Goal: Feedback & Contribution: Contribute content

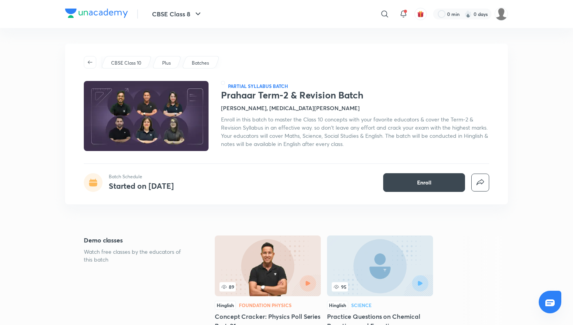
click at [287, 41] on div "Prahaar Term-2 & Revision Batch Batch Schedule Started on Oct 3 Enroll" at bounding box center [286, 10] width 443 height 77
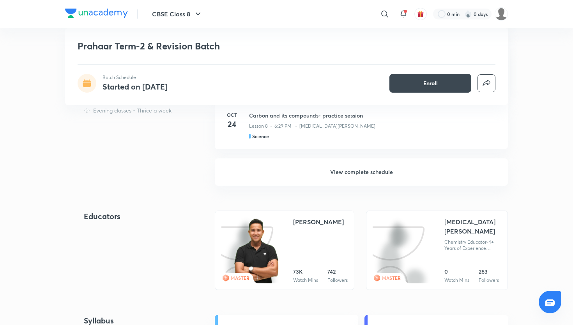
scroll to position [590, 0]
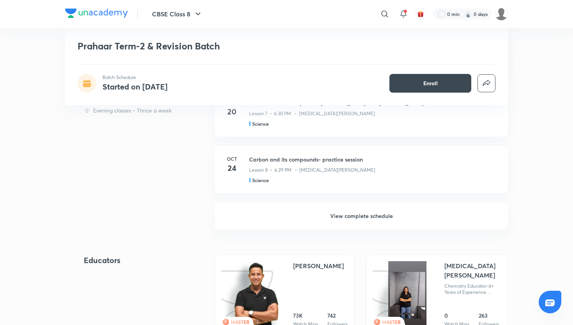
click at [358, 231] on div "Prahaar Term-2 & Revision Batch Batch Schedule Started on Oct 3 Enroll CBSE Cla…" at bounding box center [286, 167] width 443 height 1429
click at [358, 212] on h6 "View complete schedule" at bounding box center [361, 216] width 293 height 27
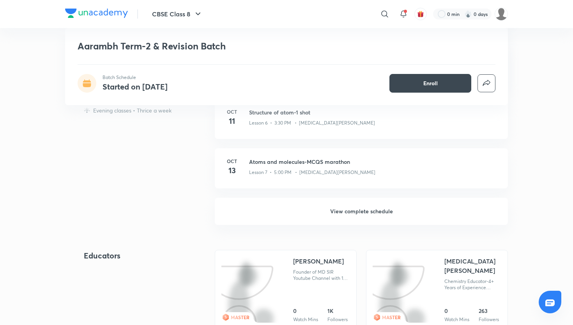
scroll to position [600, 0]
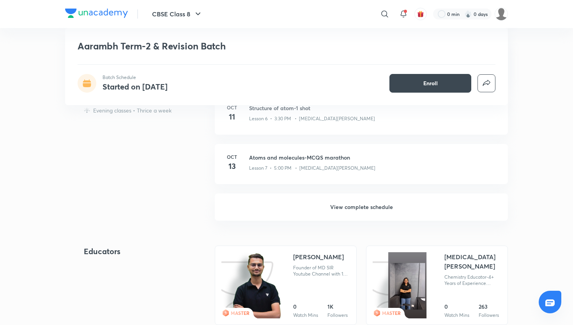
click at [344, 215] on h6 "View complete schedule" at bounding box center [361, 207] width 293 height 27
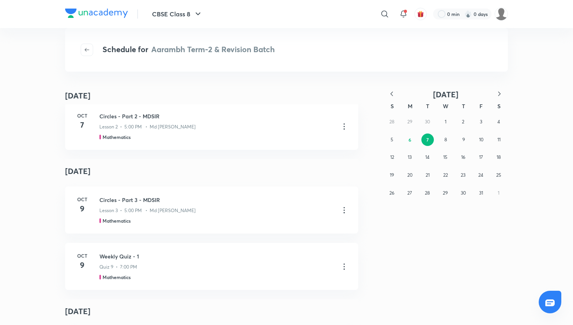
scroll to position [406, 0]
click at [498, 4] on div "CBSE Class 8 ​ 0 min 0 days" at bounding box center [286, 14] width 443 height 28
click at [499, 10] on img at bounding box center [500, 13] width 13 height 13
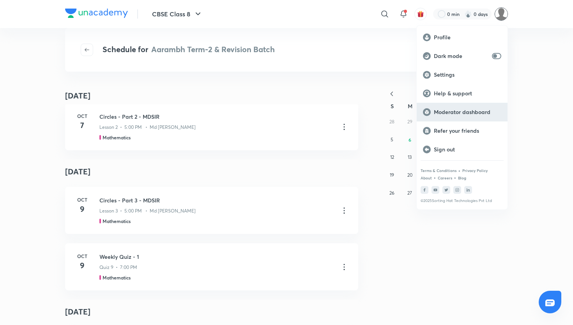
click at [455, 112] on p "Moderator dashboard" at bounding box center [467, 112] width 67 height 7
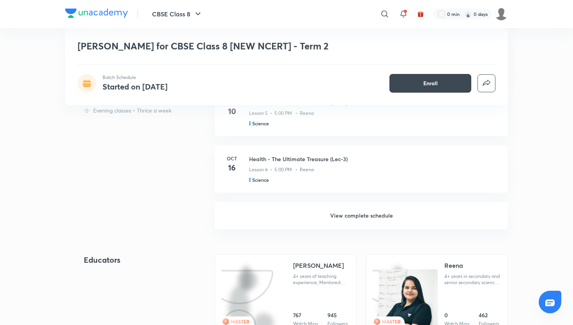
scroll to position [406, 0]
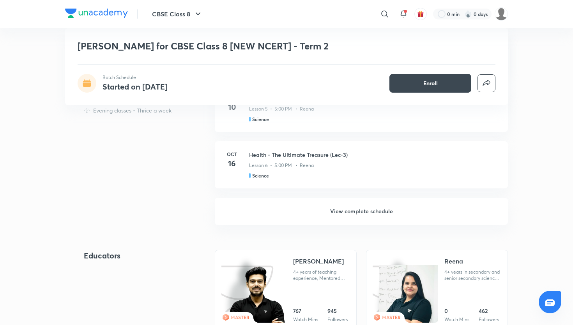
click at [359, 211] on h6 "View complete schedule" at bounding box center [361, 211] width 293 height 27
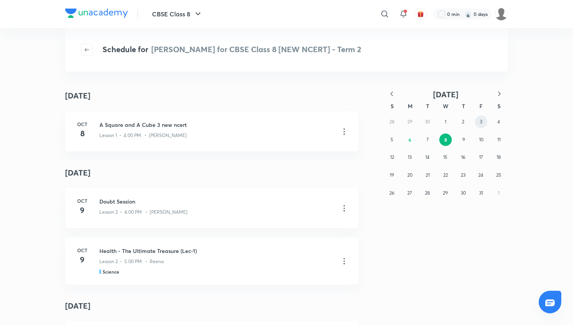
click at [482, 122] on abbr "3" at bounding box center [481, 122] width 2 height 6
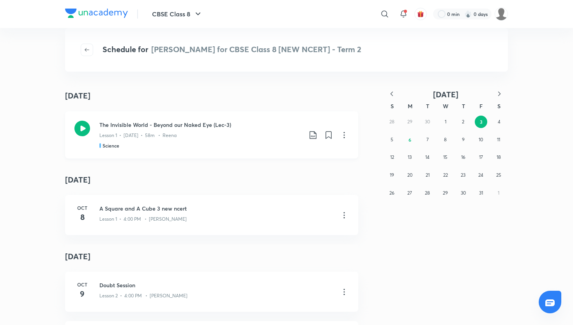
click at [344, 136] on icon at bounding box center [343, 135] width 9 height 9
click at [300, 159] on li "Go to course page" at bounding box center [303, 154] width 89 height 14
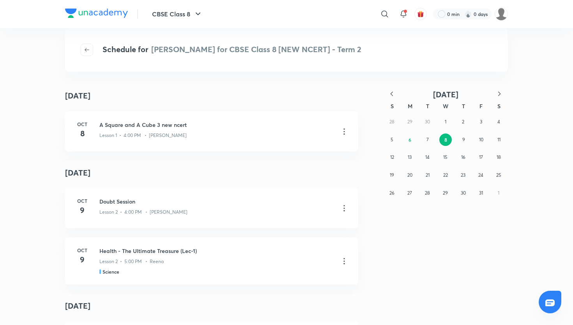
click at [296, 38] on div "Schedule for Nirmaan Batch for CBSE Class 8 [NEW NCERT] - Term 2" at bounding box center [286, 50] width 443 height 44
click at [483, 123] on button "3" at bounding box center [481, 122] width 12 height 12
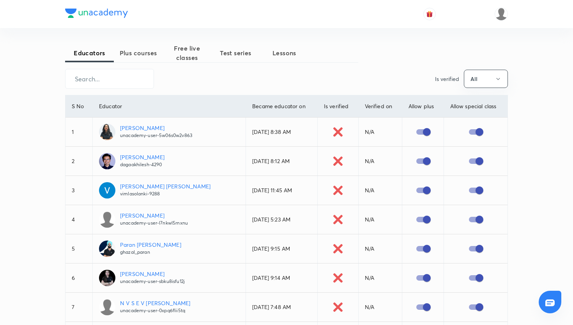
click at [186, 57] on span "Free live classes" at bounding box center [186, 53] width 49 height 19
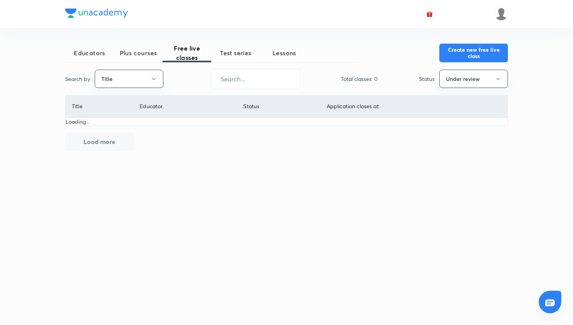
click at [144, 55] on span "Plus courses" at bounding box center [138, 52] width 49 height 9
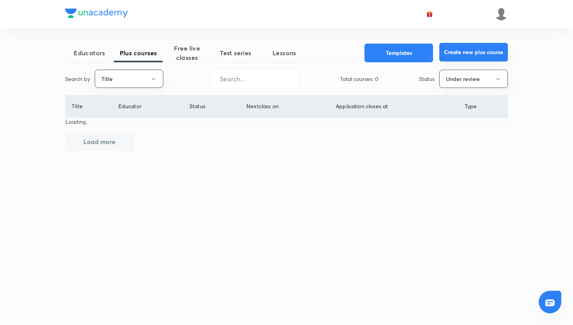
click at [450, 57] on button "Create new plus course" at bounding box center [473, 52] width 69 height 19
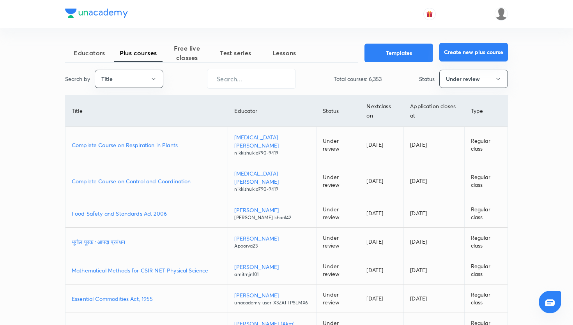
click at [479, 58] on button "Create new plus course" at bounding box center [473, 52] width 69 height 19
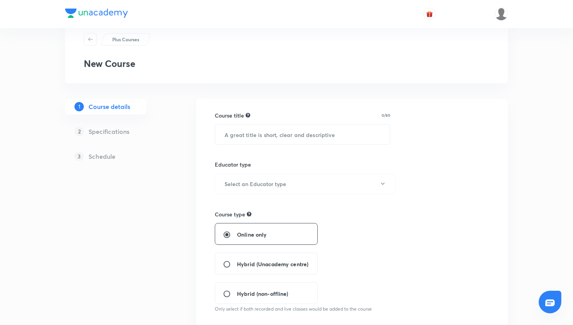
scroll to position [19, 0]
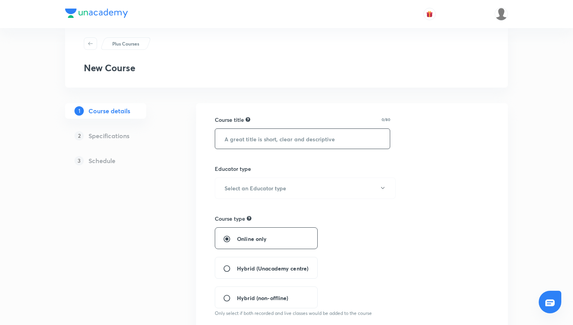
click at [309, 133] on input "text" at bounding box center [302, 139] width 175 height 20
click at [315, 182] on button "Select an Educator type" at bounding box center [305, 188] width 181 height 21
click at [275, 210] on span "Unacademy educator" at bounding box center [305, 214] width 171 height 8
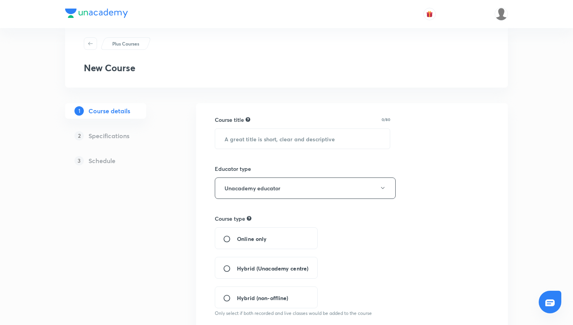
click at [284, 238] on div "Online only" at bounding box center [266, 239] width 103 height 22
click at [229, 237] on input "Online only" at bounding box center [230, 239] width 14 height 8
radio input "true"
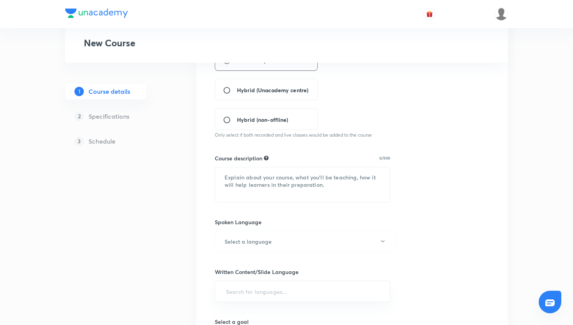
scroll to position [222, 0]
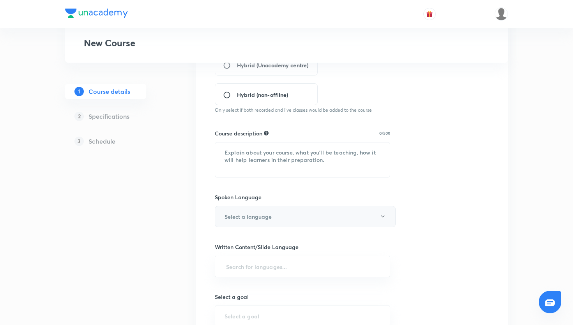
click at [353, 215] on button "Select a language" at bounding box center [305, 216] width 181 height 21
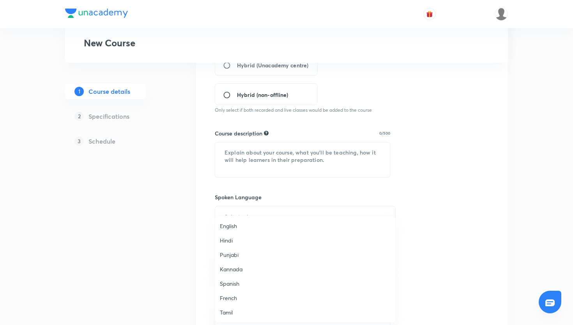
scroll to position [231, 0]
click at [255, 309] on span "Hinglish" at bounding box center [305, 312] width 171 height 8
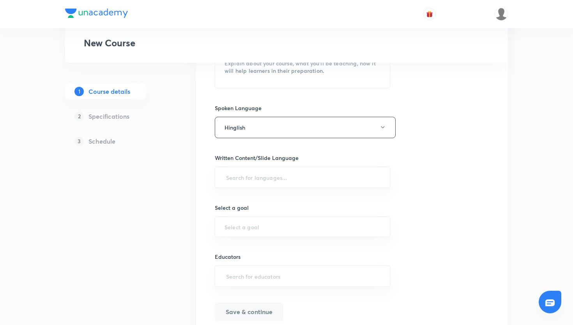
scroll to position [324, 0]
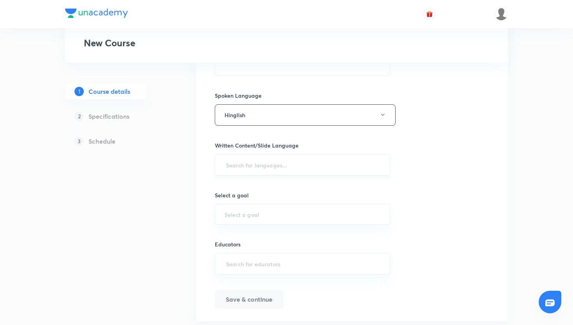
click at [348, 155] on div "​" at bounding box center [302, 164] width 175 height 21
type input "en"
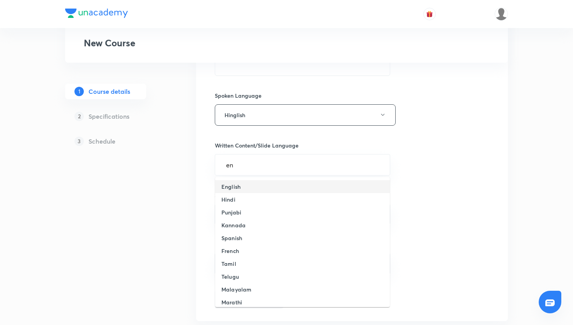
click at [296, 185] on li "English" at bounding box center [302, 186] width 175 height 13
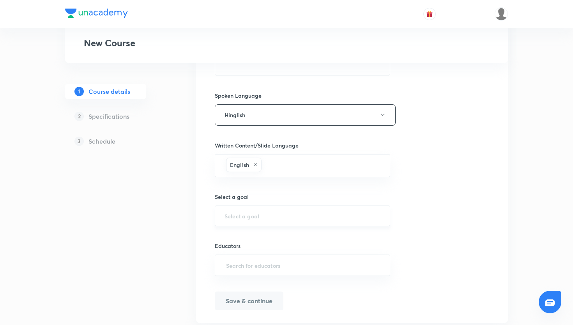
click at [333, 213] on input "text" at bounding box center [302, 215] width 156 height 7
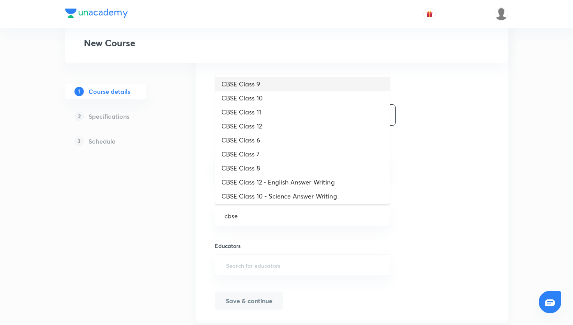
click at [304, 81] on li "CBSE Class 9" at bounding box center [302, 84] width 175 height 14
type input "CBSE Class 9"
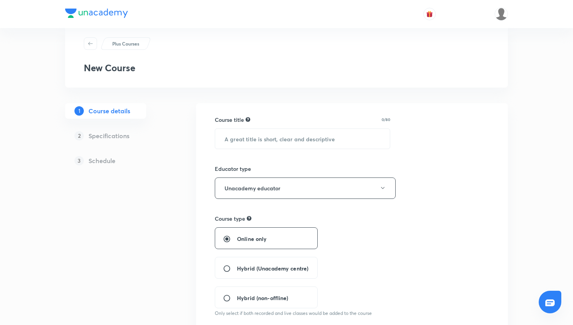
scroll to position [17, 0]
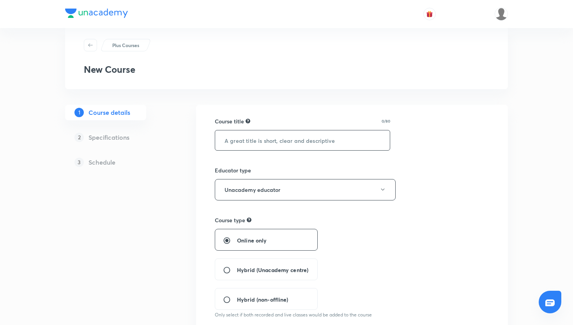
click at [355, 140] on input "text" at bounding box center [302, 141] width 175 height 20
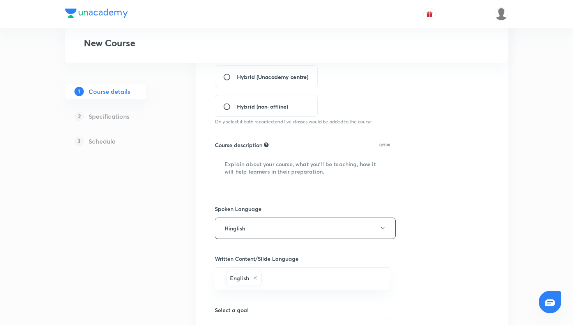
scroll to position [211, 0]
type input "electrostatic force"
click at [319, 176] on textarea at bounding box center [302, 171] width 175 height 35
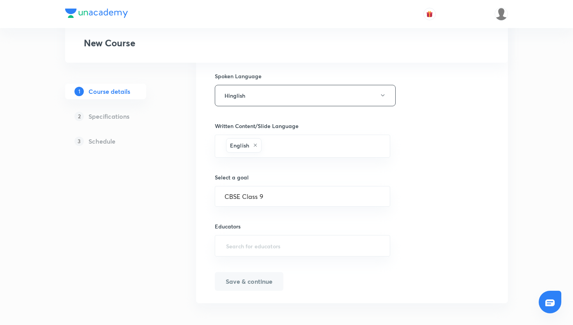
scroll to position [346, 0]
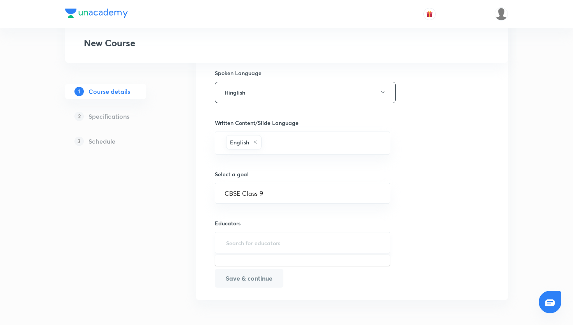
click at [266, 248] on input "text" at bounding box center [302, 243] width 156 height 14
click at [247, 241] on input "text" at bounding box center [302, 243] width 156 height 14
paste input "Alok0124"
type input "Alok0124"
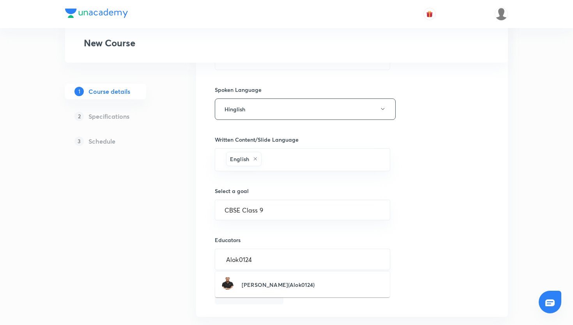
scroll to position [318, 0]
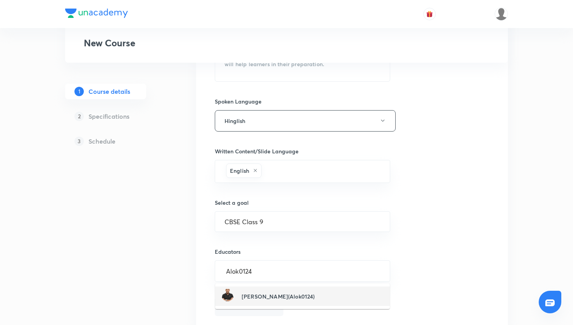
click at [260, 303] on div "Alok Choubey(Alok0124)" at bounding box center [267, 296] width 93 height 15
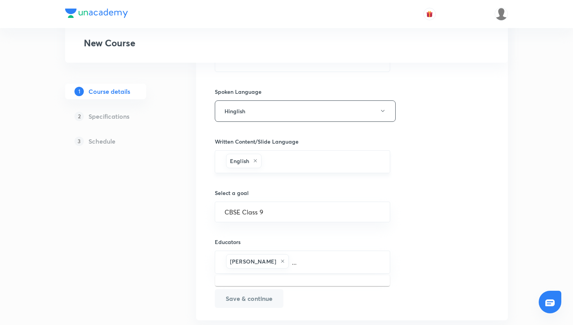
scroll to position [291, 0]
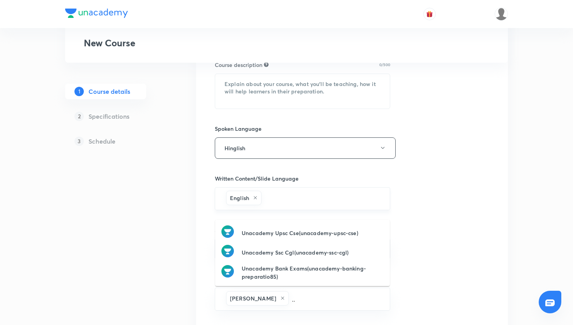
type input "."
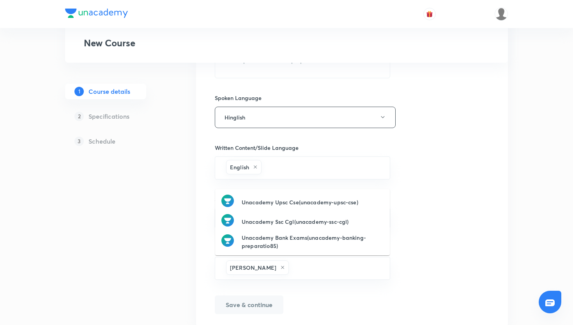
scroll to position [348, 0]
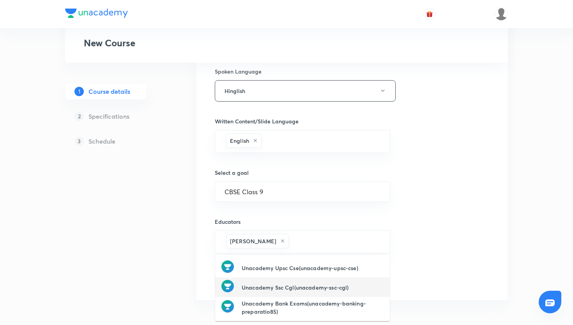
click at [318, 207] on div "Course title 20/80 electrostatic force ​ Educator type Unacademy educator Cours…" at bounding box center [352, 37] width 274 height 501
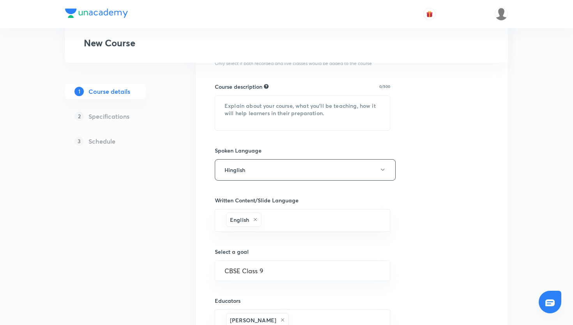
scroll to position [251, 0]
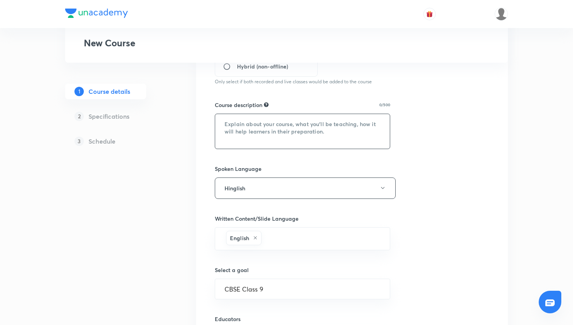
click at [314, 125] on textarea at bounding box center [302, 131] width 175 height 35
paste textarea "In this session, we’ll explore the fundamental concept of electrostatic force —…"
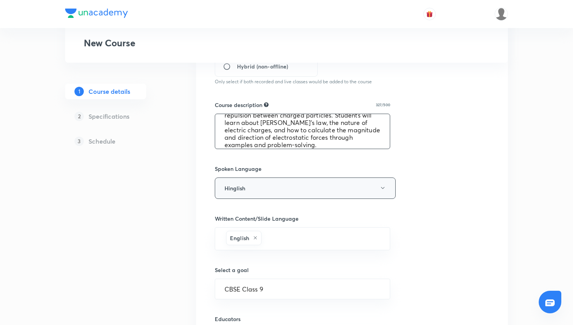
scroll to position [348, 0]
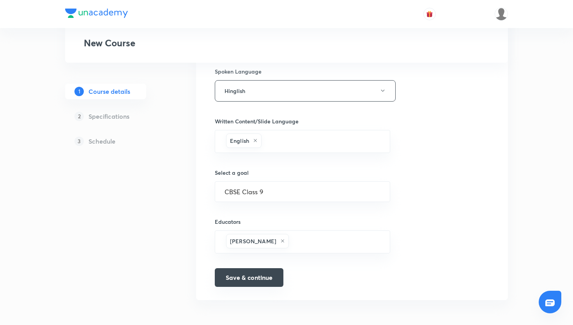
type textarea "In this session, we’ll explore the fundamental concept of electrostatic force —…"
click at [254, 281] on button "Save & continue" at bounding box center [249, 277] width 69 height 19
type input "Electrostatic force"
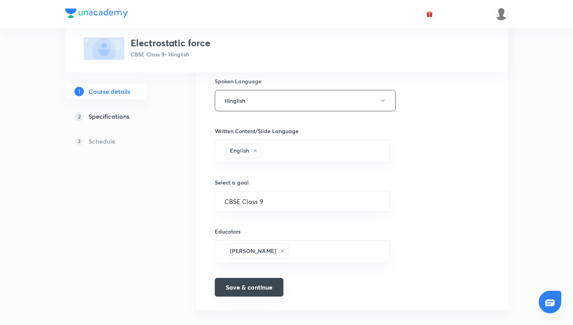
scroll to position [358, 0]
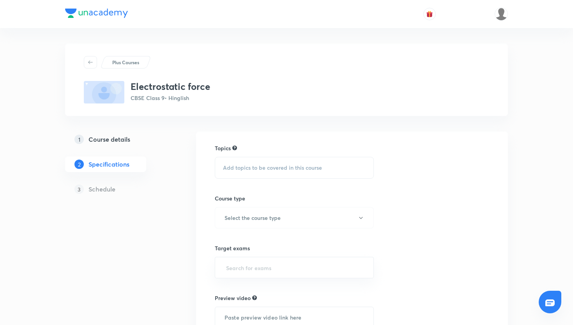
click at [247, 176] on div "Add topics to be covered in this course" at bounding box center [294, 168] width 159 height 22
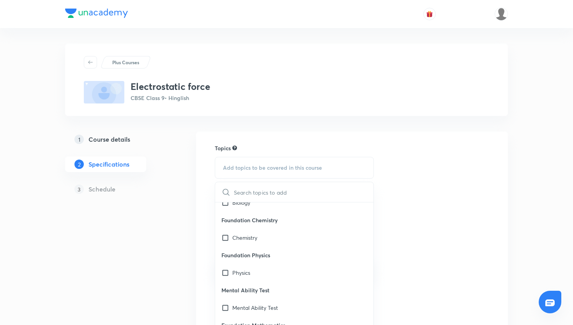
scroll to position [977, 0]
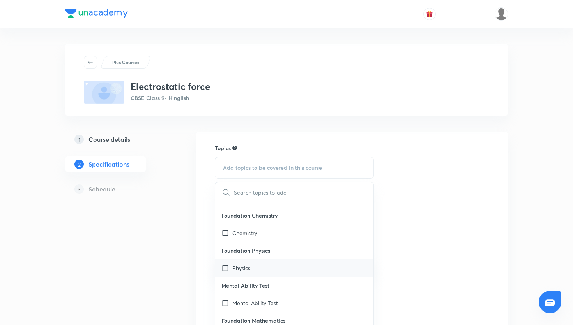
click at [229, 269] on input "checkbox" at bounding box center [226, 268] width 11 height 8
checkbox input "true"
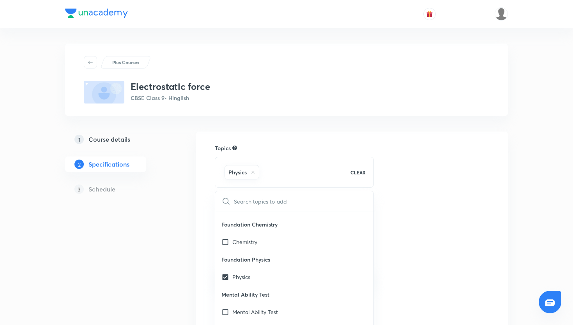
click at [401, 235] on div "Topics Physics CLEAR ​ English Grammar Literature Extended Reading Reading Skil…" at bounding box center [352, 277] width 274 height 267
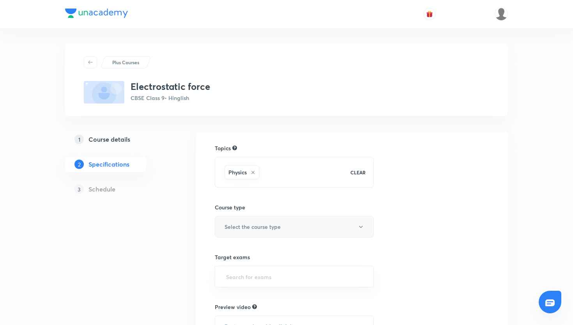
click at [272, 231] on button "Select the course type" at bounding box center [294, 226] width 159 height 21
click at [248, 268] on span "Theory Course" at bounding box center [305, 267] width 171 height 8
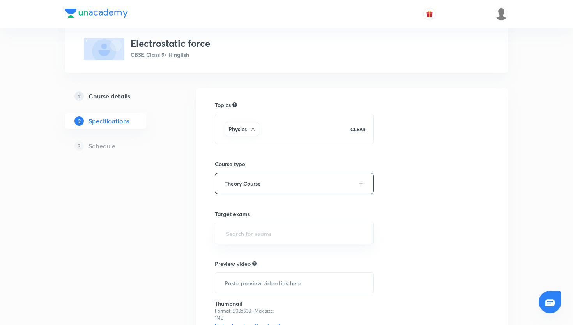
scroll to position [78, 0]
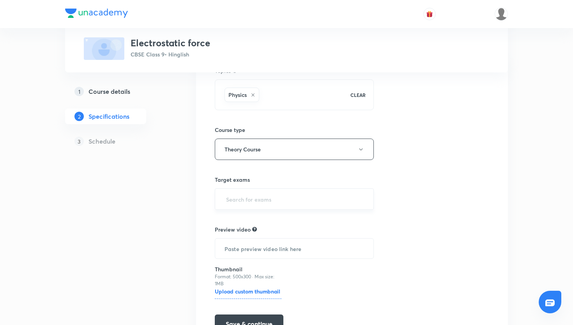
click at [337, 206] on input "text" at bounding box center [293, 199] width 139 height 14
type input "cbse"
click at [307, 229] on ul "CBSE Class 9" at bounding box center [294, 222] width 158 height 20
click at [309, 224] on li "CBSE Class 9" at bounding box center [294, 222] width 158 height 14
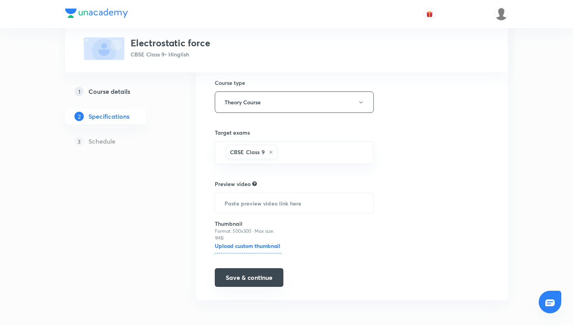
click at [235, 279] on button "Save & continue" at bounding box center [249, 277] width 69 height 19
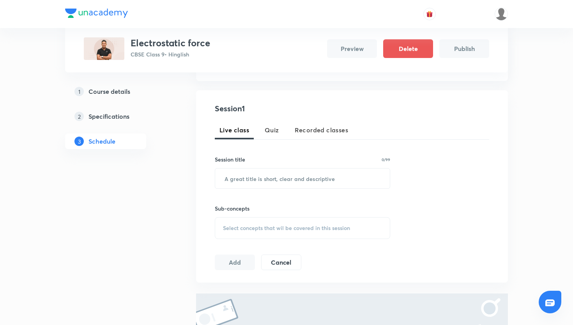
scroll to position [129, 0]
click at [320, 188] on div "Sub-concepts Select concepts that wil be covered in this session" at bounding box center [302, 212] width 175 height 50
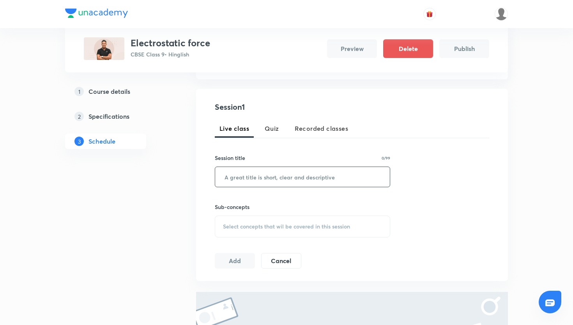
click at [320, 186] on input "text" at bounding box center [302, 177] width 175 height 20
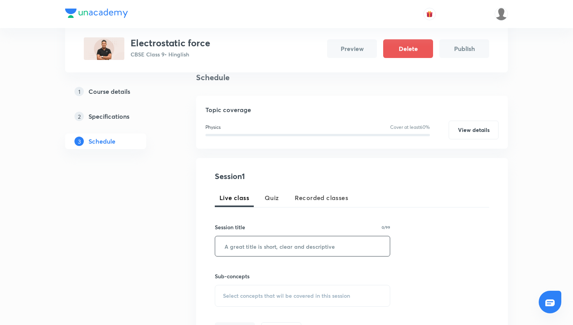
scroll to position [104, 0]
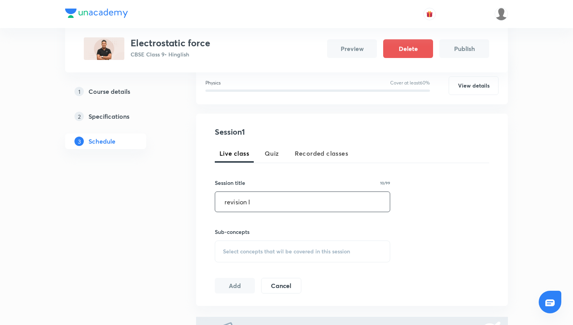
type input "revision I"
click at [311, 253] on span "Select concepts that wil be covered in this session" at bounding box center [286, 252] width 127 height 6
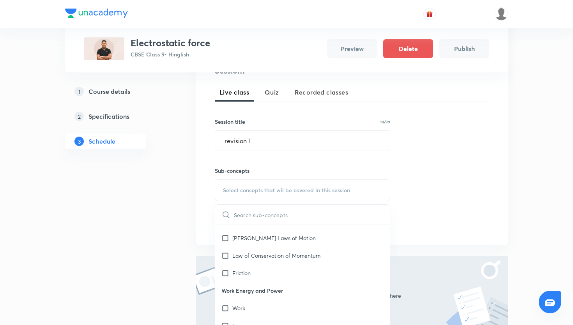
scroll to position [201, 0]
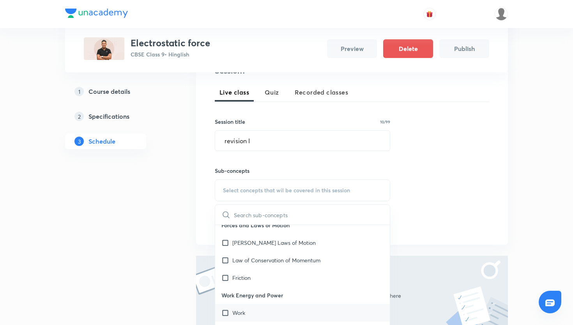
click at [279, 311] on div "Work" at bounding box center [302, 313] width 175 height 18
checkbox input "true"
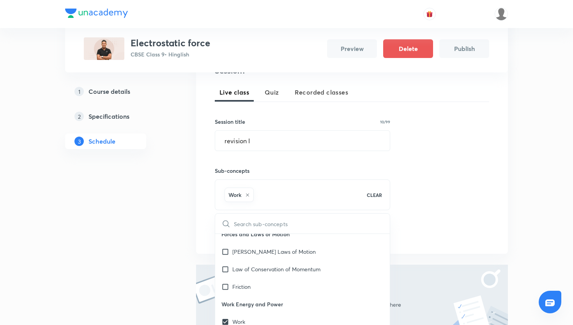
click at [432, 151] on div "Session 1 Live class Quiz Recorded classes Session title 10/99 revision I ​ Sub…" at bounding box center [352, 153] width 274 height 176
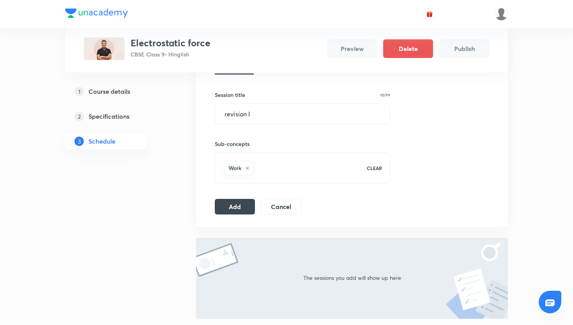
scroll to position [204, 0]
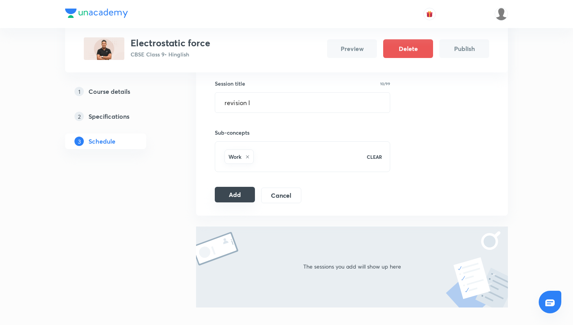
click at [224, 198] on button "Add" at bounding box center [235, 195] width 40 height 16
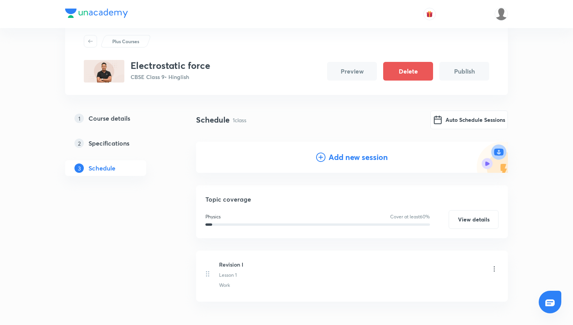
scroll to position [20, 0]
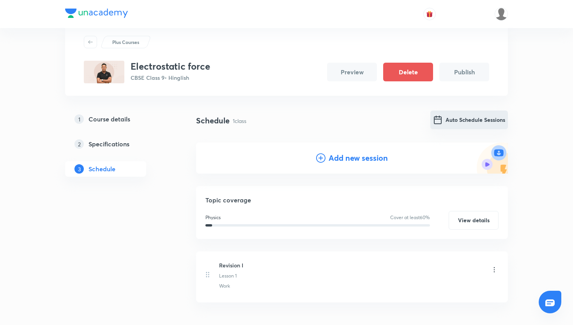
click at [460, 122] on button "Auto Schedule Sessions" at bounding box center [469, 120] width 78 height 19
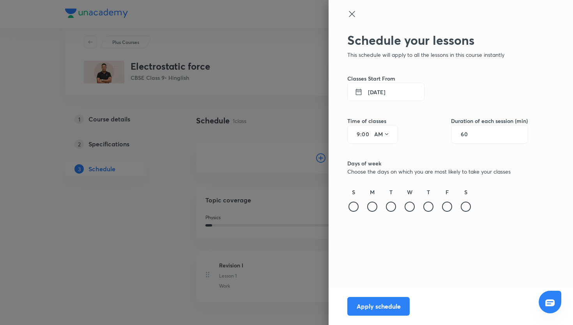
click at [395, 90] on button "[DATE]" at bounding box center [385, 92] width 77 height 19
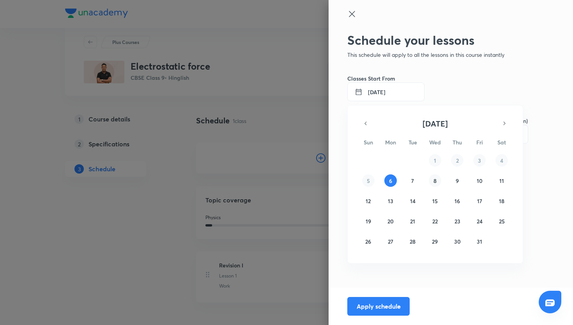
click at [432, 183] on button "8" at bounding box center [435, 181] width 12 height 12
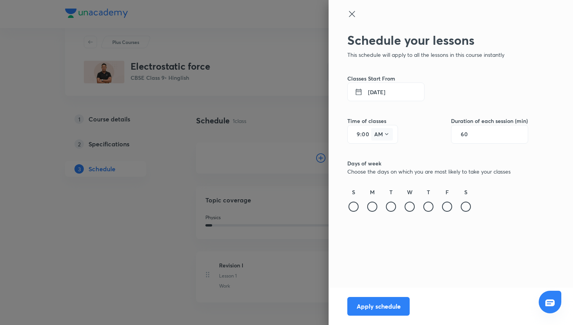
click at [385, 134] on icon at bounding box center [386, 134] width 6 height 6
click at [383, 152] on div "PM" at bounding box center [382, 154] width 28 height 19
click at [375, 204] on div at bounding box center [372, 207] width 10 height 10
click at [411, 206] on div at bounding box center [409, 207] width 10 height 10
click at [451, 204] on div "F" at bounding box center [447, 200] width 12 height 25
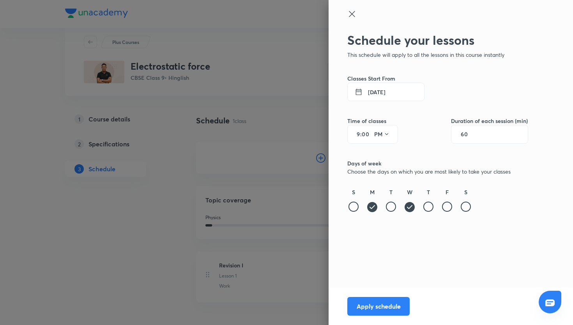
click at [451, 204] on div "F" at bounding box center [447, 200] width 12 height 25
click at [450, 205] on div at bounding box center [447, 207] width 10 height 10
click at [382, 301] on button "Apply schedule" at bounding box center [378, 305] width 62 height 19
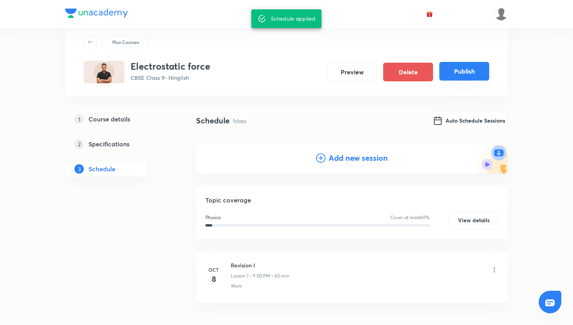
click at [457, 74] on button "Publish" at bounding box center [464, 71] width 50 height 19
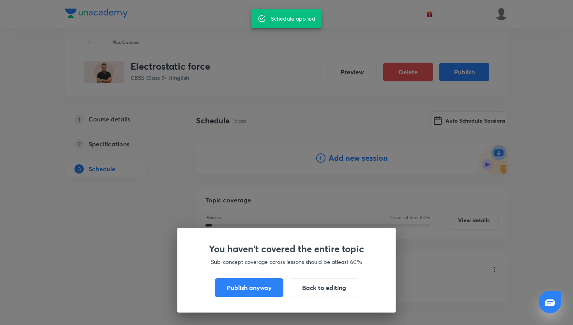
click at [249, 274] on div "You haven't covered the entire topic Sub-concept coverage across lessons should…" at bounding box center [286, 270] width 218 height 85
click at [249, 282] on button "Publish anyway" at bounding box center [249, 287] width 69 height 19
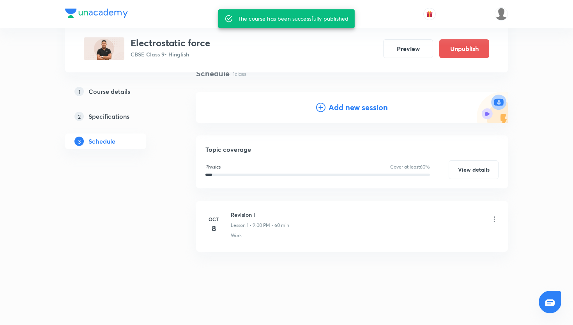
scroll to position [0, 0]
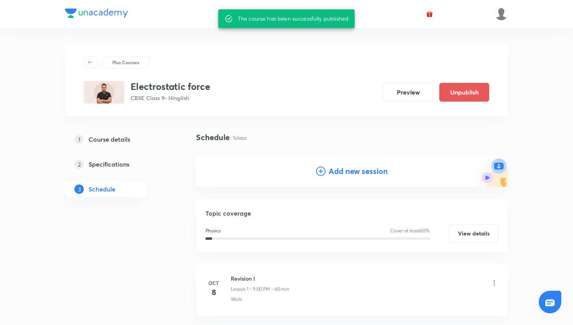
click at [286, 142] on div "Schedule 1 class" at bounding box center [352, 138] width 312 height 12
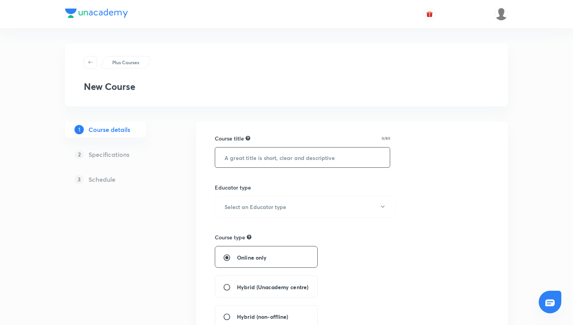
click at [310, 162] on input "text" at bounding box center [302, 158] width 175 height 20
type input "chemistry"
click at [290, 206] on button "Select an Educator type" at bounding box center [305, 206] width 181 height 21
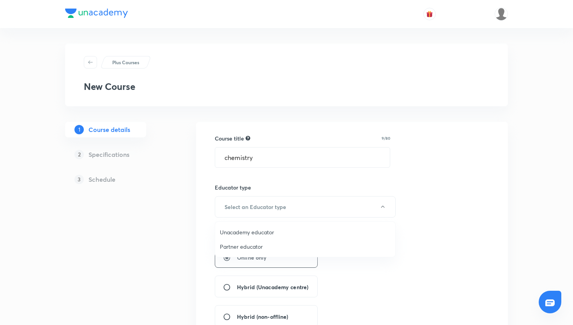
click at [274, 229] on span "Unacademy educator" at bounding box center [305, 232] width 171 height 8
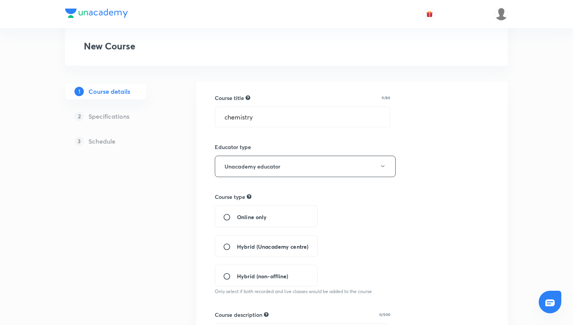
click at [266, 215] on span "Online only" at bounding box center [252, 217] width 30 height 8
click at [237, 215] on input "Online only" at bounding box center [230, 217] width 14 height 8
radio input "true"
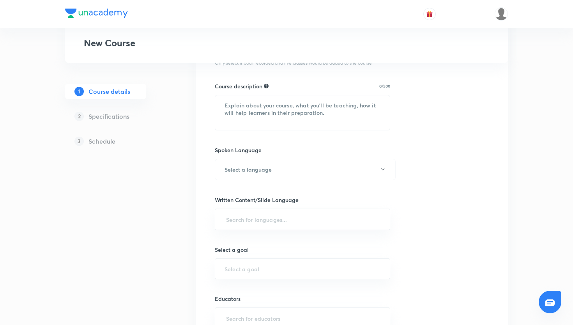
scroll to position [270, 0]
click at [280, 109] on textarea at bounding box center [302, 112] width 175 height 35
click at [238, 106] on textarea at bounding box center [302, 112] width 175 height 35
paste textarea "his session will cover a comprehensive revision of all the key concepts from Te…"
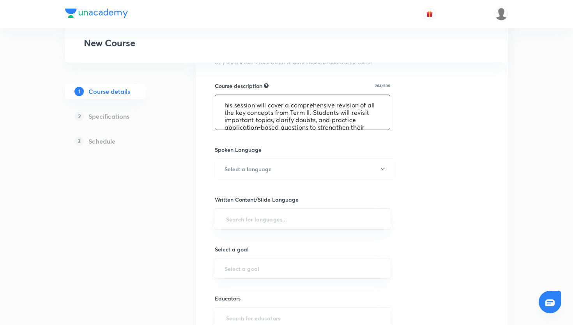
scroll to position [16, 0]
type textarea "his session will cover a comprehensive revision of all the key concepts from Te…"
click at [251, 168] on h6 "Select a language" at bounding box center [247, 169] width 47 height 8
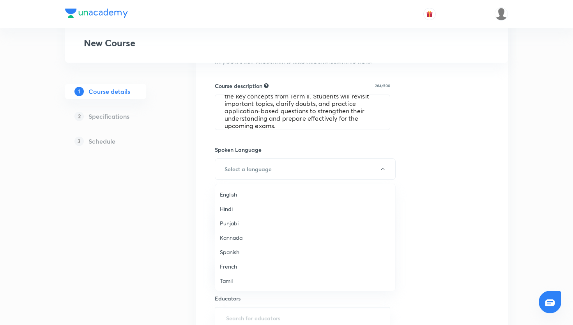
scroll to position [231, 0]
click at [240, 284] on span "Hinglish" at bounding box center [305, 281] width 171 height 8
click at [309, 212] on input "text" at bounding box center [302, 219] width 156 height 14
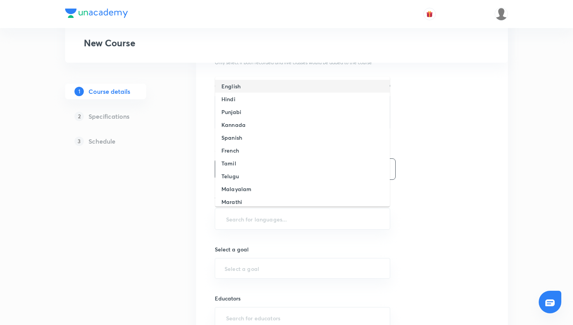
click at [272, 83] on li "English" at bounding box center [302, 86] width 175 height 13
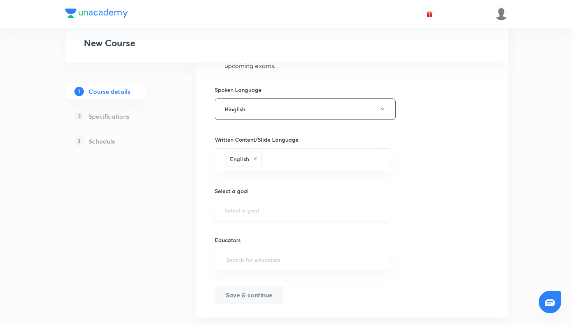
scroll to position [337, 0]
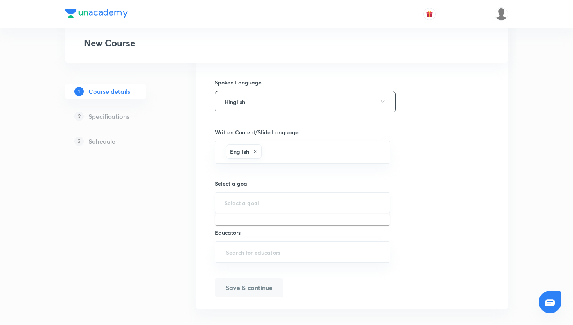
click at [286, 199] on input "text" at bounding box center [302, 202] width 156 height 7
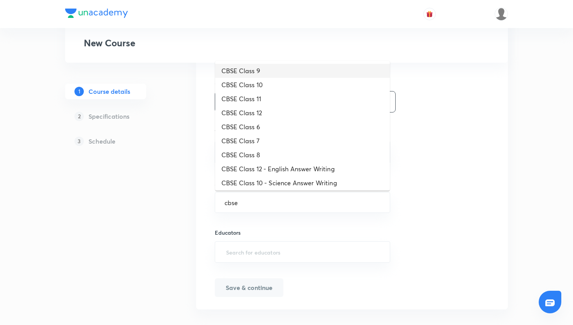
click at [321, 70] on li "CBSE Class 9" at bounding box center [302, 71] width 175 height 14
type input "CBSE Class 9"
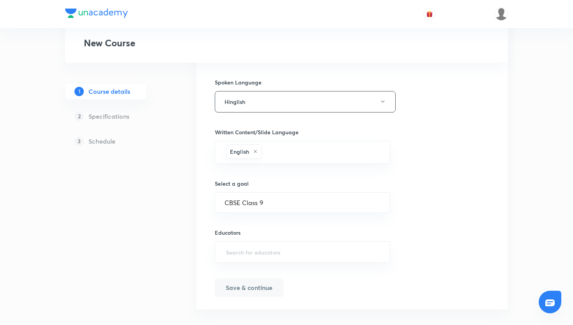
scroll to position [346, 0]
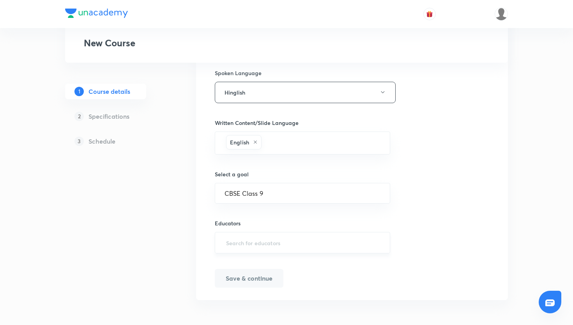
click at [332, 241] on input "text" at bounding box center [302, 243] width 156 height 14
click at [260, 253] on div "​" at bounding box center [302, 242] width 175 height 21
paste input "nikitasahu597"
type input "nikitasahu597"
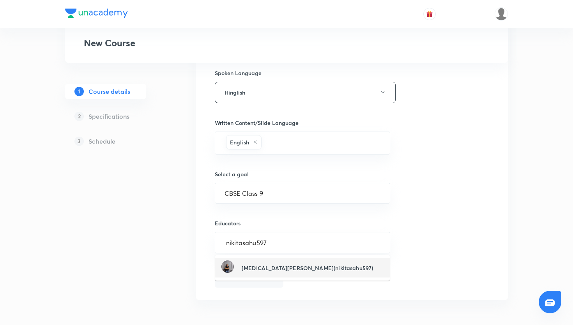
click at [264, 265] on h6 "Nikita Sahu(nikitasahu597)" at bounding box center [307, 268] width 131 height 8
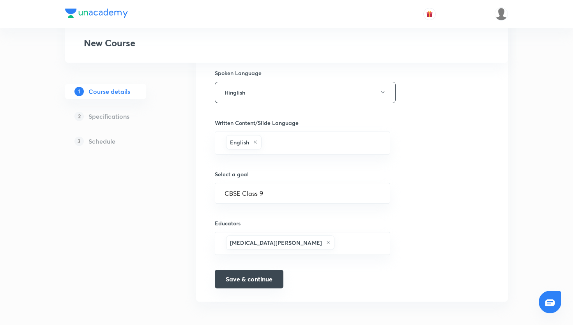
click at [249, 277] on button "Save & continue" at bounding box center [249, 279] width 69 height 19
type input "Chemistry"
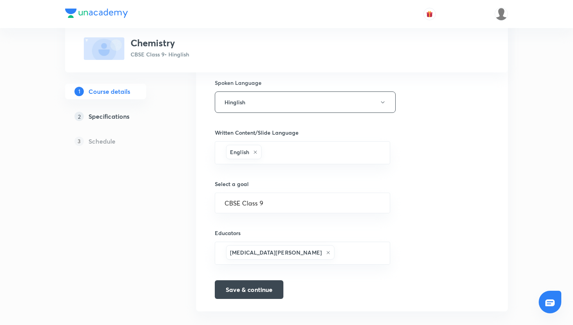
scroll to position [356, 0]
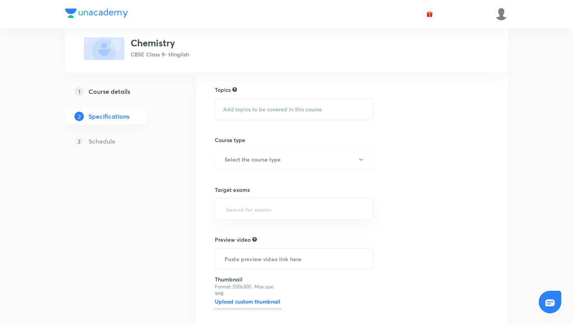
scroll to position [58, 0]
click at [333, 111] on div "Add topics to be covered in this course" at bounding box center [294, 110] width 159 height 22
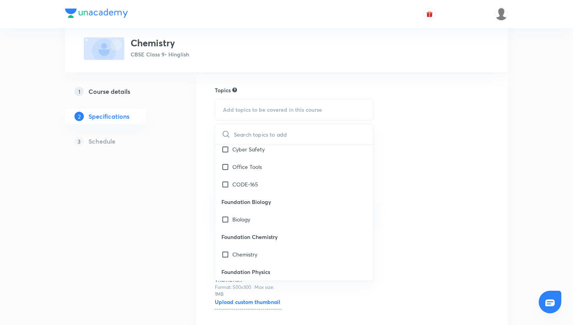
scroll to position [901, 0]
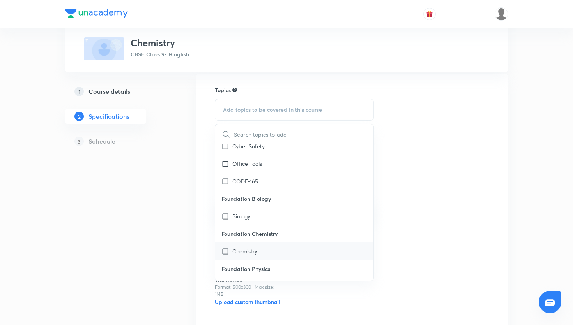
click at [272, 249] on div "Chemistry" at bounding box center [294, 252] width 158 height 18
checkbox input "true"
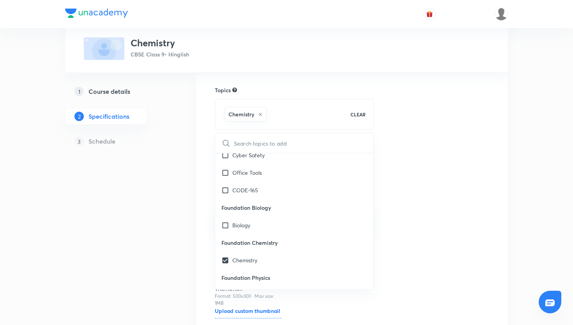
click at [406, 208] on div "Topics Chemistry CLEAR ​ English Grammar Literature Extended Reading Reading Sk…" at bounding box center [352, 219] width 274 height 267
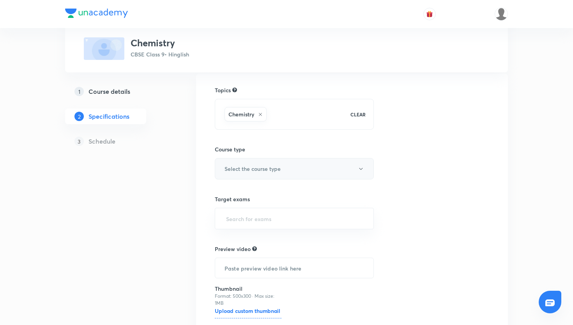
click at [276, 162] on button "Select the course type" at bounding box center [294, 168] width 159 height 21
click at [262, 209] on span "Theory Course" at bounding box center [305, 209] width 171 height 8
click at [268, 212] on input "text" at bounding box center [293, 219] width 139 height 14
type input "cbse"
click at [276, 250] on ul "CBSE Class 9" at bounding box center [294, 241] width 158 height 20
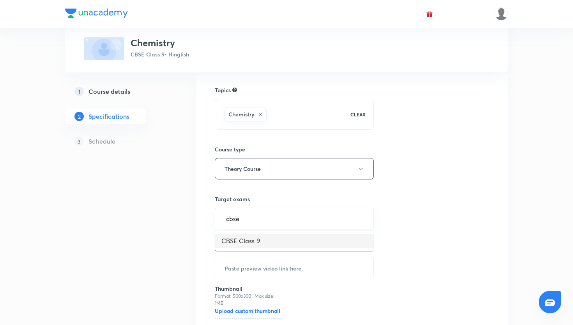
click at [276, 249] on ul "CBSE Class 9" at bounding box center [294, 241] width 158 height 20
click at [276, 242] on li "CBSE Class 9" at bounding box center [294, 241] width 158 height 14
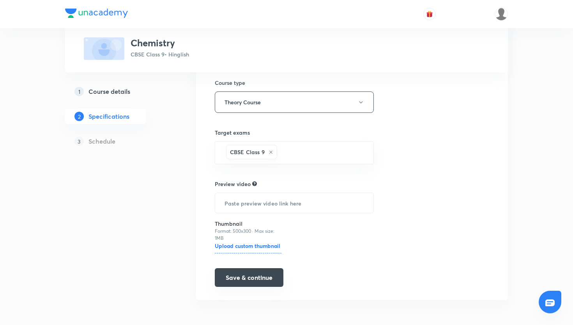
click at [246, 285] on button "Save & continue" at bounding box center [249, 277] width 69 height 19
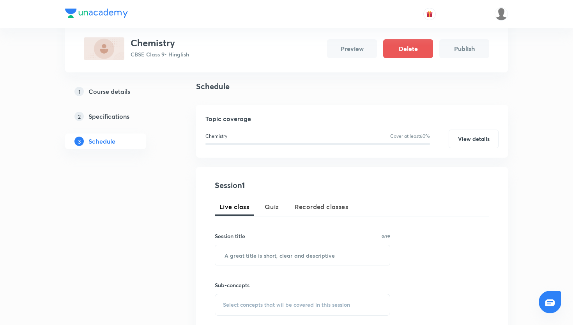
scroll to position [132, 0]
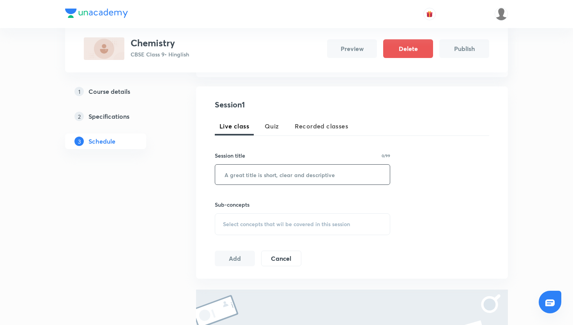
click at [296, 173] on input "text" at bounding box center [302, 175] width 175 height 20
type input "revision I"
click at [284, 231] on div "Select concepts that wil be covered in this session" at bounding box center [302, 224] width 175 height 22
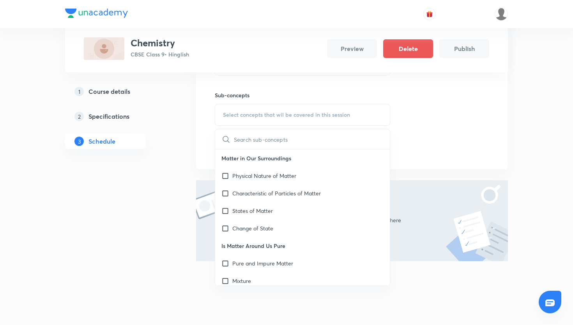
scroll to position [337, 0]
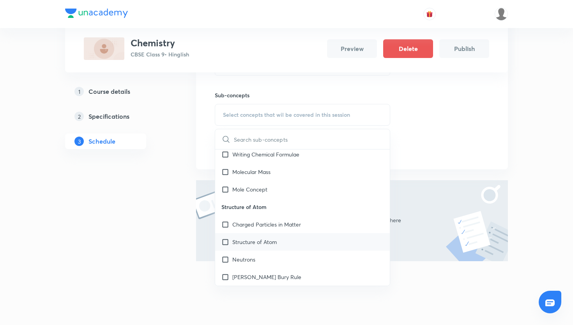
click at [296, 243] on div "Structure of Atom" at bounding box center [302, 242] width 175 height 18
checkbox input "true"
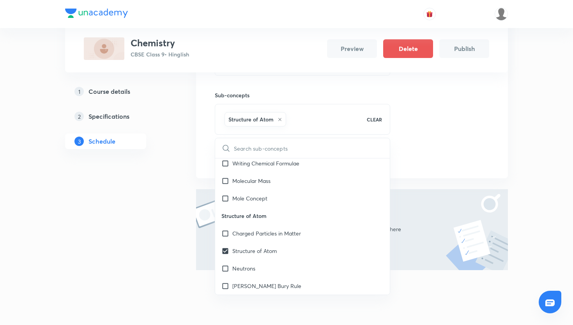
click at [405, 139] on div "Session 1 Live class Quiz Recorded classes Session title 10/99 revision I ​ Sub…" at bounding box center [352, 77] width 274 height 176
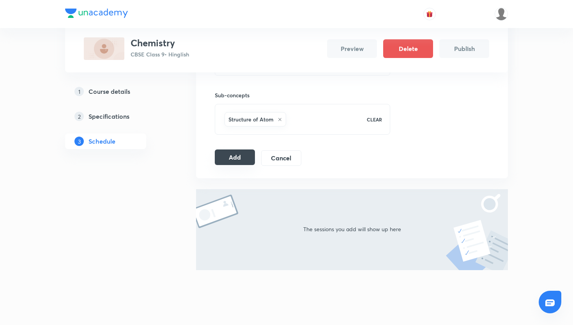
click at [246, 162] on button "Add" at bounding box center [235, 158] width 40 height 16
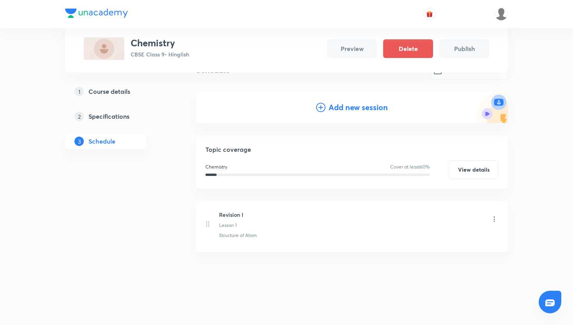
scroll to position [0, 0]
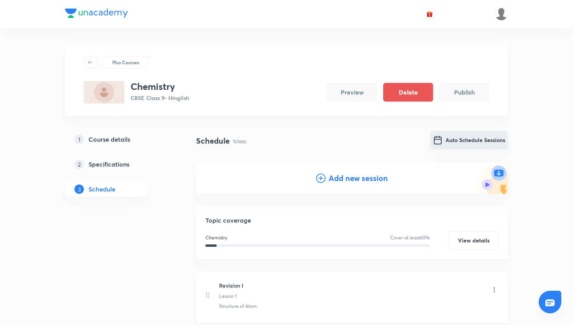
click at [445, 138] on button "Auto Schedule Sessions" at bounding box center [469, 140] width 78 height 19
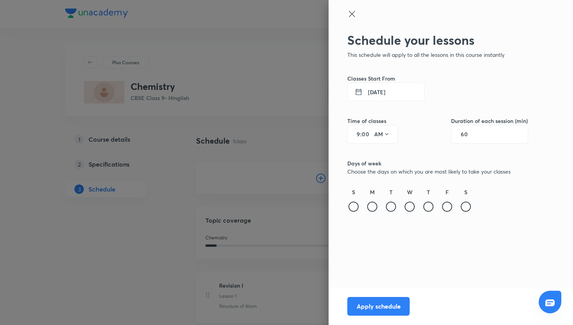
click at [392, 97] on button "[DATE]" at bounding box center [385, 92] width 77 height 19
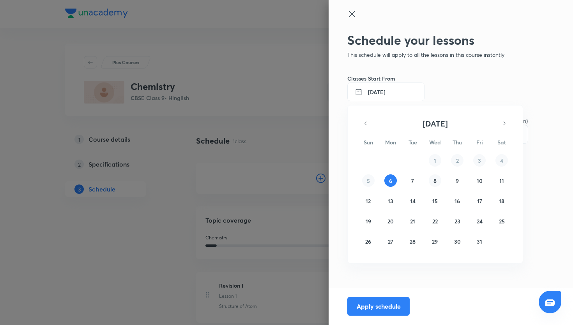
click at [432, 177] on button "8" at bounding box center [435, 181] width 12 height 12
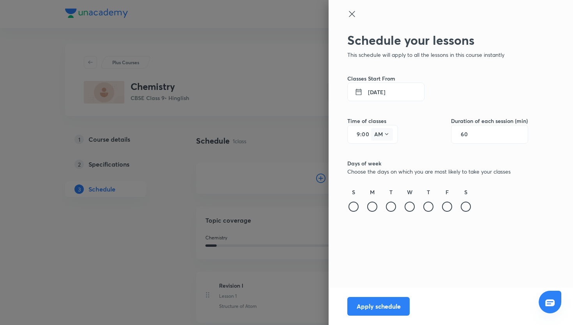
click at [392, 136] on button "AM" at bounding box center [382, 134] width 22 height 12
click at [381, 153] on div "PM" at bounding box center [382, 154] width 28 height 19
click at [387, 208] on div at bounding box center [391, 207] width 10 height 10
click at [429, 210] on div at bounding box center [428, 207] width 10 height 10
click at [463, 211] on div at bounding box center [466, 207] width 10 height 10
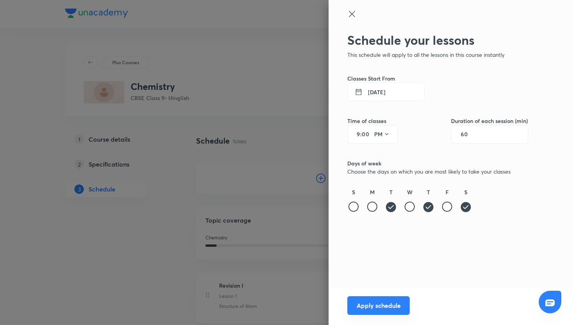
click at [399, 303] on button "Apply schedule" at bounding box center [378, 305] width 62 height 19
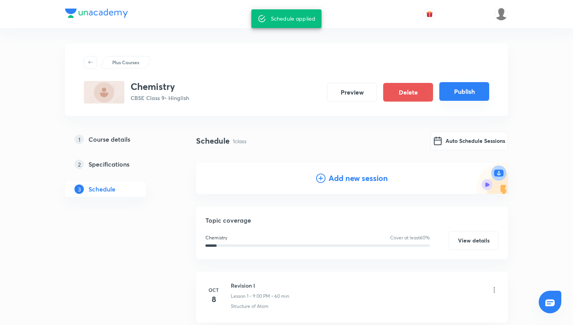
click at [451, 86] on button "Publish" at bounding box center [464, 91] width 50 height 19
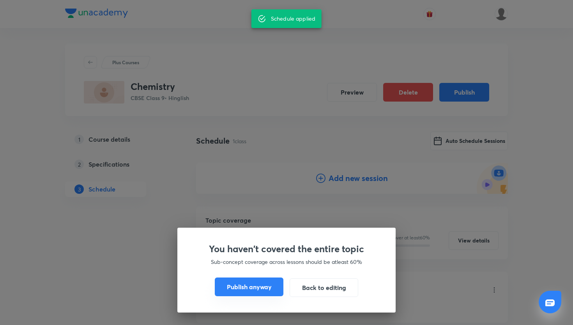
click at [238, 282] on button "Publish anyway" at bounding box center [249, 287] width 69 height 19
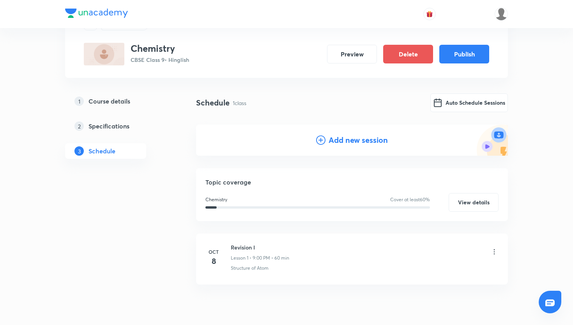
scroll to position [29, 0]
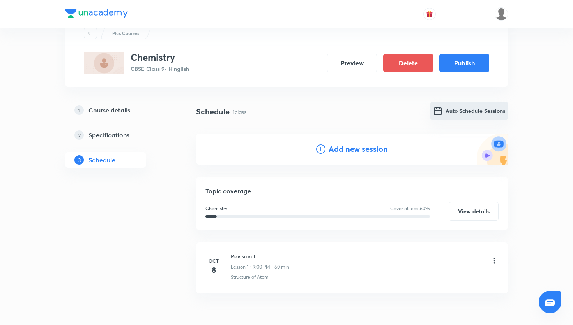
click at [452, 115] on button "Auto Schedule Sessions" at bounding box center [469, 111] width 78 height 19
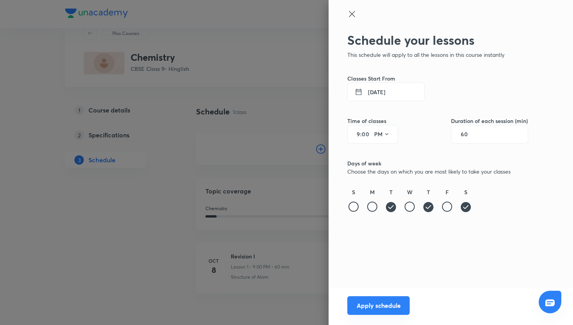
click at [383, 308] on button "Apply schedule" at bounding box center [378, 305] width 62 height 19
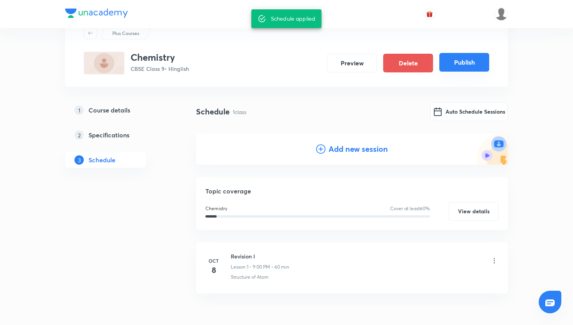
click at [466, 60] on button "Publish" at bounding box center [464, 62] width 50 height 19
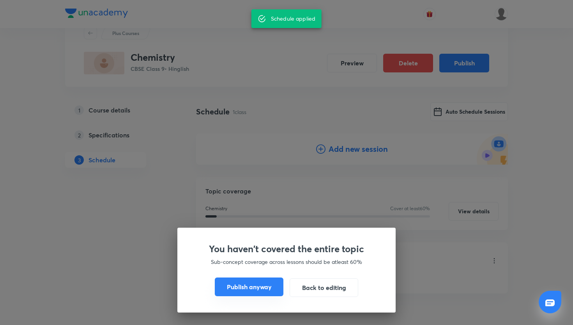
click at [266, 288] on button "Publish anyway" at bounding box center [249, 287] width 69 height 19
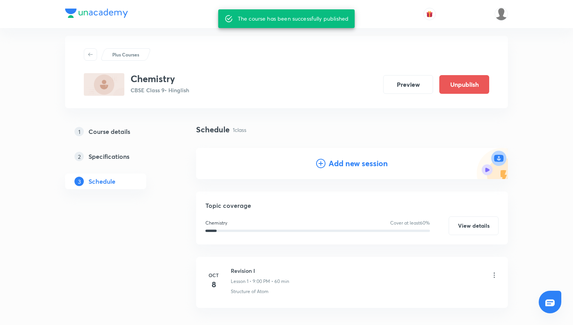
scroll to position [7, 0]
click at [470, 93] on button "Unpublish" at bounding box center [464, 84] width 50 height 19
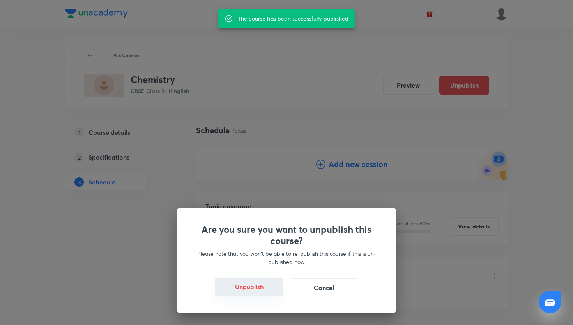
click at [262, 291] on button "Unpublish" at bounding box center [249, 287] width 69 height 19
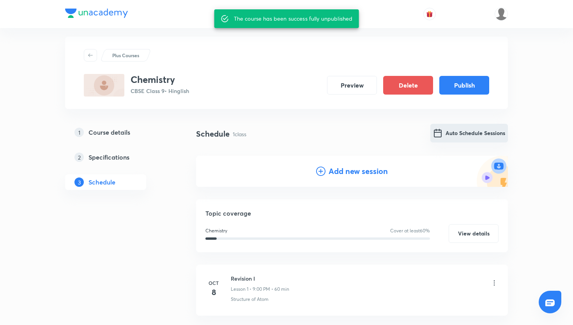
click at [461, 138] on button "Auto Schedule Sessions" at bounding box center [469, 133] width 78 height 19
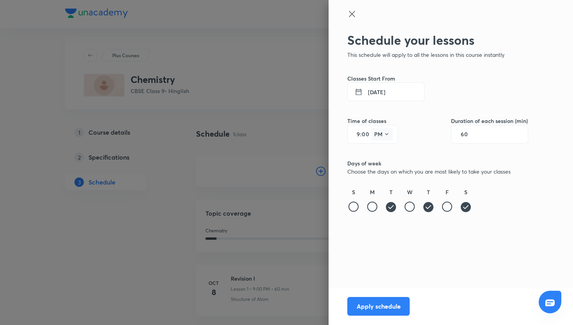
click at [385, 137] on icon at bounding box center [386, 134] width 6 height 6
click at [361, 135] on div at bounding box center [286, 162] width 573 height 325
click at [380, 135] on button "PM" at bounding box center [382, 134] width 22 height 12
click at [360, 135] on div at bounding box center [286, 162] width 573 height 325
click at [360, 135] on div "AM" at bounding box center [286, 162] width 573 height 325
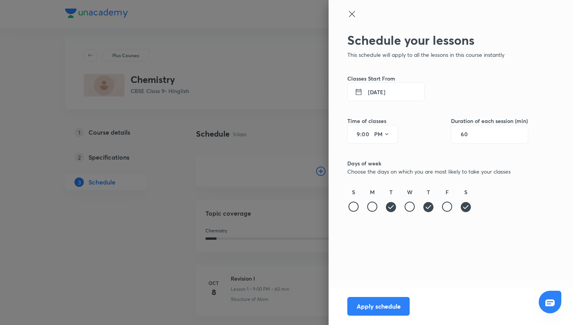
click at [360, 135] on div "9 : 00 PM" at bounding box center [372, 134] width 51 height 19
click at [359, 134] on input "9" at bounding box center [355, 134] width 9 height 6
type input "7"
click at [388, 307] on button "Apply schedule" at bounding box center [378, 305] width 62 height 19
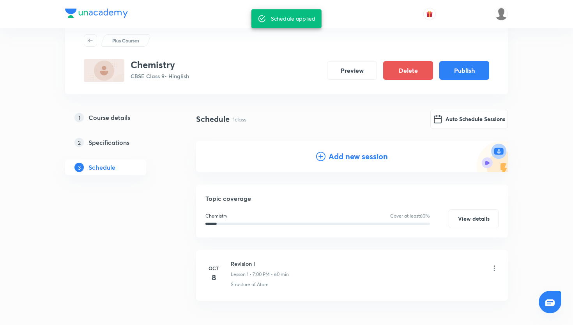
scroll to position [0, 0]
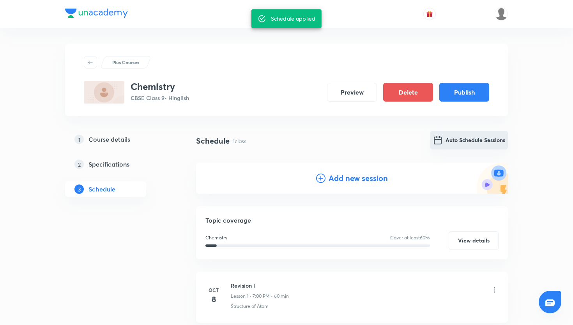
click at [459, 145] on button "Auto Schedule Sessions" at bounding box center [469, 140] width 78 height 19
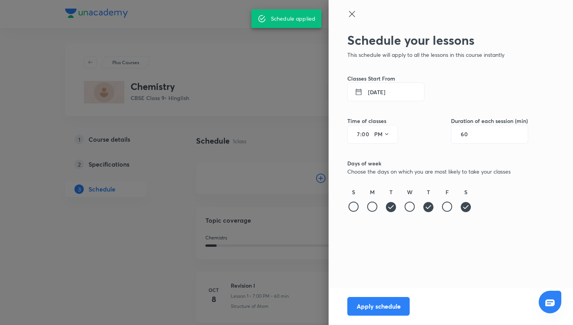
click at [357, 209] on div at bounding box center [353, 207] width 10 height 10
click at [468, 212] on icon at bounding box center [465, 207] width 12 height 12
click at [431, 207] on icon at bounding box center [428, 207] width 10 height 10
click at [390, 208] on icon at bounding box center [391, 207] width 12 height 12
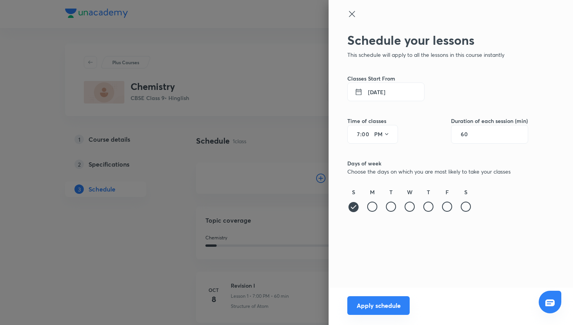
click at [386, 313] on button "Apply schedule" at bounding box center [378, 305] width 62 height 19
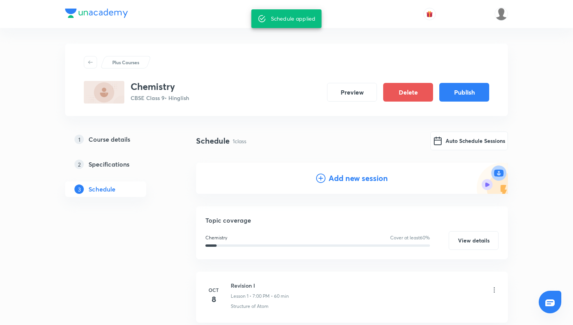
click at [461, 81] on div "Chemistry CBSE Class 9 • Hinglish Preview Delete Publish" at bounding box center [286, 92] width 405 height 23
click at [461, 87] on button "Publish" at bounding box center [464, 91] width 50 height 19
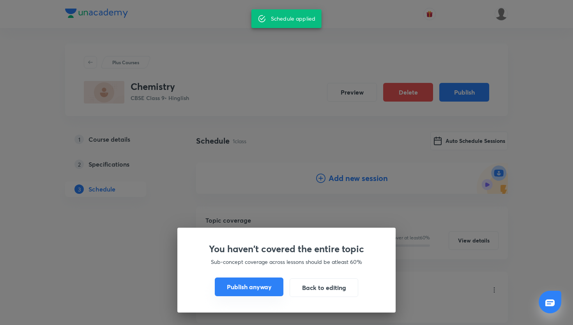
click at [243, 279] on button "Publish anyway" at bounding box center [249, 287] width 69 height 19
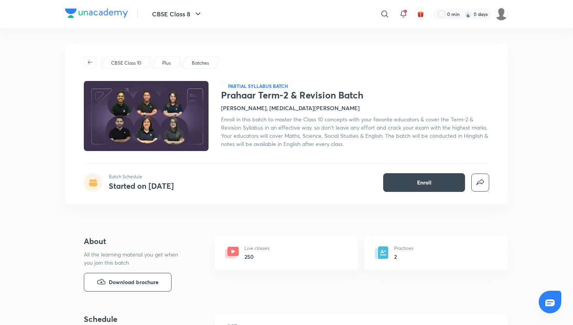
click at [514, 15] on header "CBSE Class 8 ​ 0 min 0 days" at bounding box center [286, 14] width 573 height 28
click at [505, 15] on img at bounding box center [500, 13] width 13 height 13
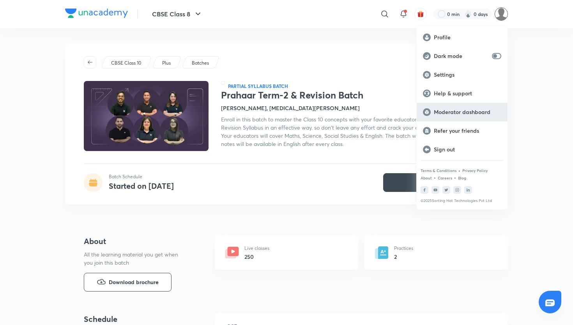
click at [446, 117] on div "Moderator dashboard" at bounding box center [461, 112] width 91 height 19
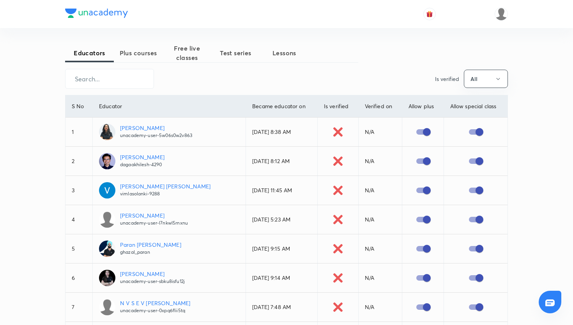
click at [158, 56] on span "Plus courses" at bounding box center [138, 52] width 49 height 9
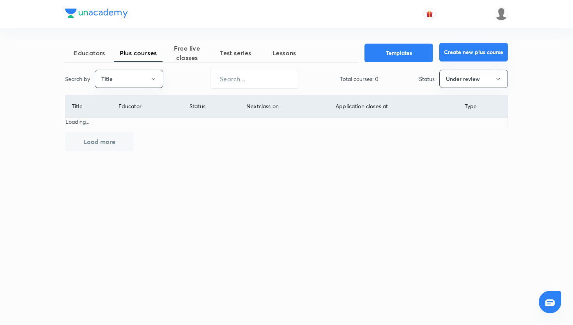
click at [459, 53] on button "Create new plus course" at bounding box center [473, 52] width 69 height 19
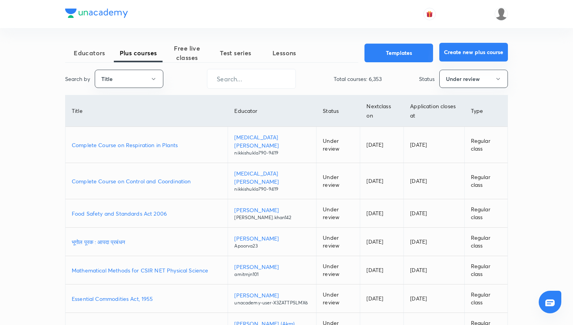
click at [463, 54] on button "Create new plus course" at bounding box center [473, 52] width 69 height 19
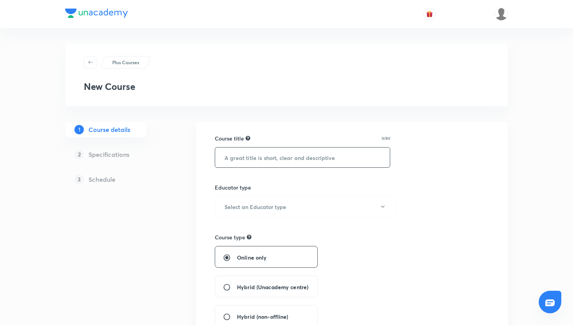
click at [260, 165] on input "text" at bounding box center [302, 158] width 175 height 20
type input "maths"
click at [260, 207] on h6 "Select an Educator type" at bounding box center [255, 207] width 62 height 8
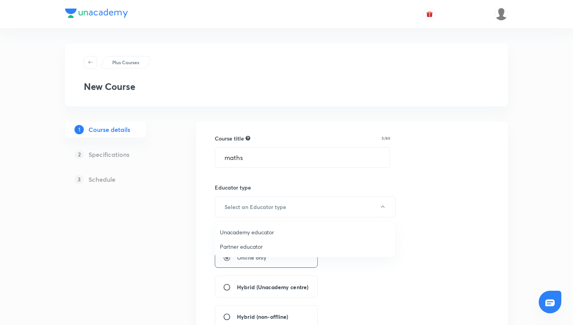
click at [257, 234] on span "Unacademy educator" at bounding box center [305, 232] width 171 height 8
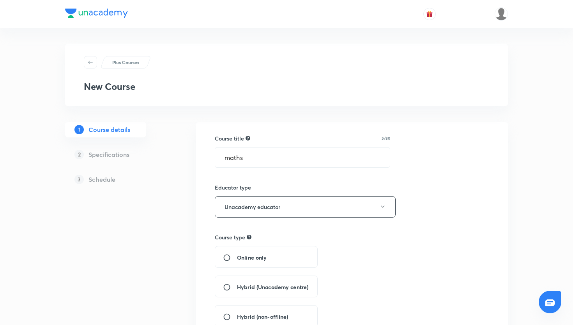
click at [273, 261] on div "Online only" at bounding box center [266, 257] width 103 height 22
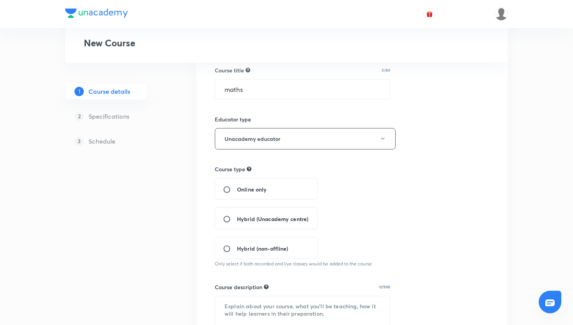
scroll to position [101, 0]
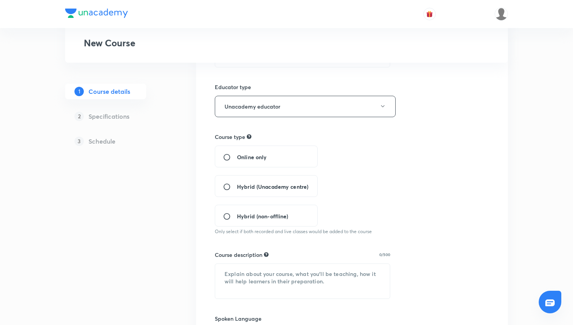
click at [226, 158] on input "Online only" at bounding box center [230, 158] width 14 height 8
radio input "true"
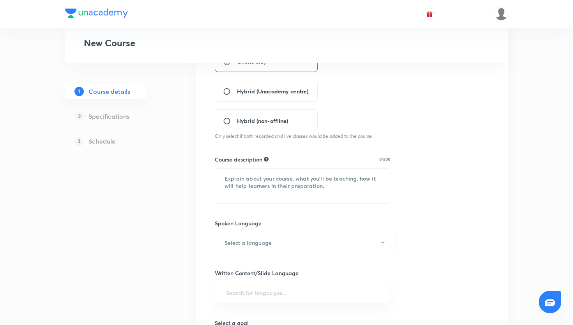
scroll to position [233, 0]
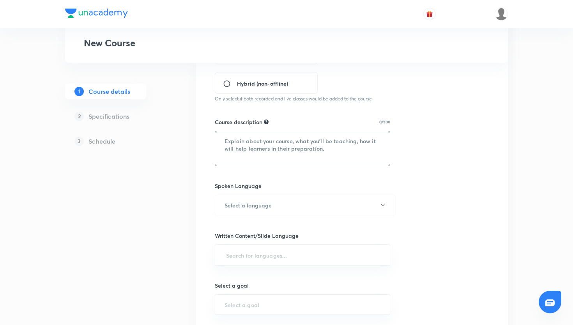
click at [320, 136] on textarea at bounding box center [302, 148] width 175 height 35
click at [284, 149] on textarea at bounding box center [302, 148] width 175 height 35
paste textarea "In this class, we’ll revise all the important chapters from Term II, including …"
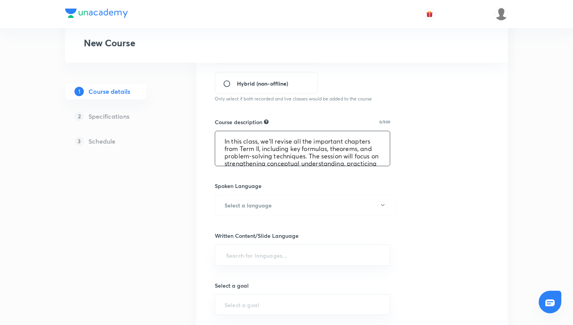
scroll to position [24, 0]
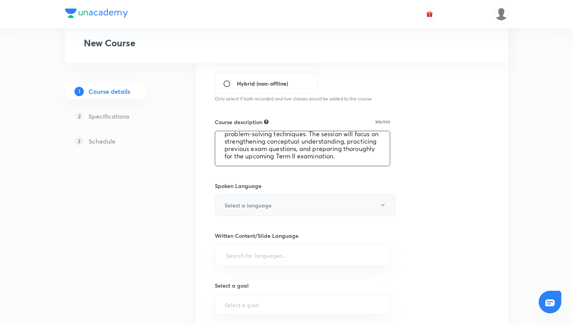
type textarea "In this class, we’ll revise all the important chapters from Term II, including …"
click at [274, 200] on button "Select a language" at bounding box center [305, 205] width 181 height 21
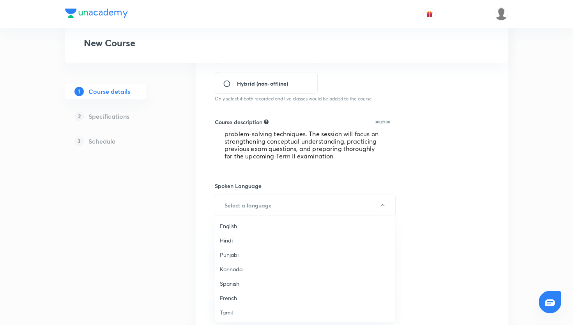
scroll to position [231, 0]
click at [240, 311] on span "Hinglish" at bounding box center [305, 312] width 171 height 8
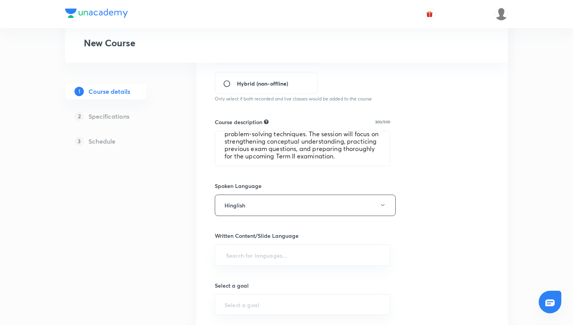
click at [171, 261] on div "Plus Courses New Course 1 Course details 2 Specifications 3 Schedule Course tit…" at bounding box center [286, 116] width 443 height 612
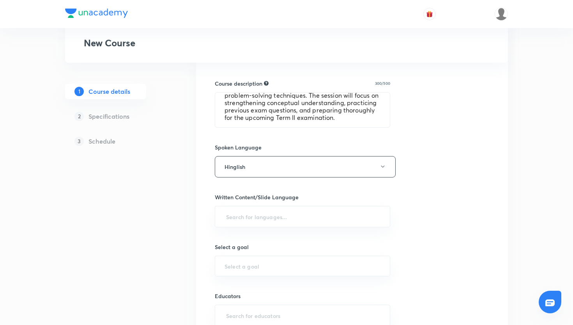
scroll to position [284, 0]
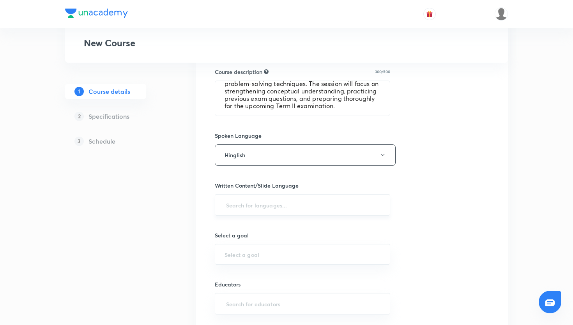
click at [249, 207] on input "text" at bounding box center [302, 205] width 156 height 14
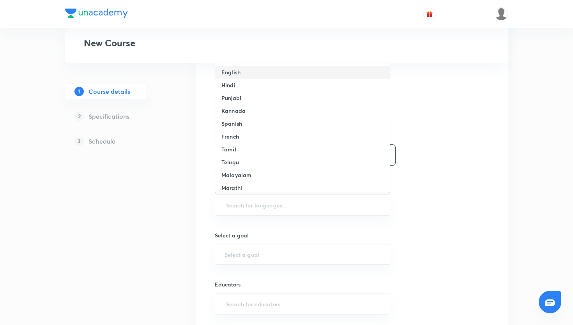
click at [266, 78] on li "English" at bounding box center [302, 72] width 175 height 13
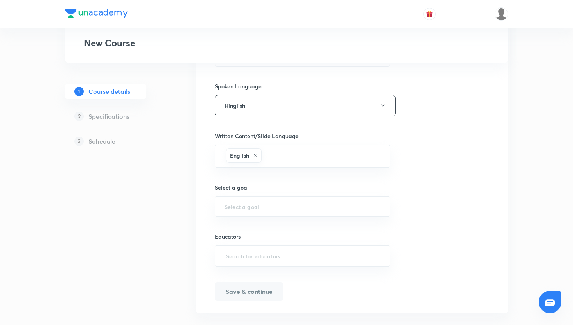
scroll to position [346, 0]
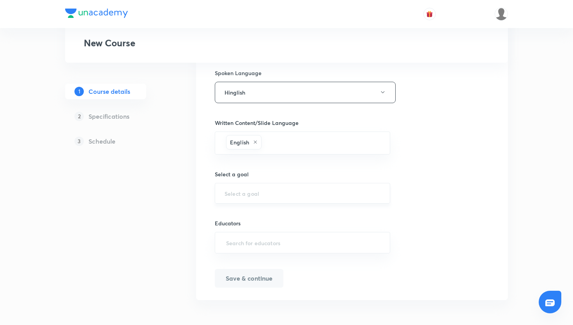
click at [238, 189] on div "​" at bounding box center [302, 193] width 175 height 21
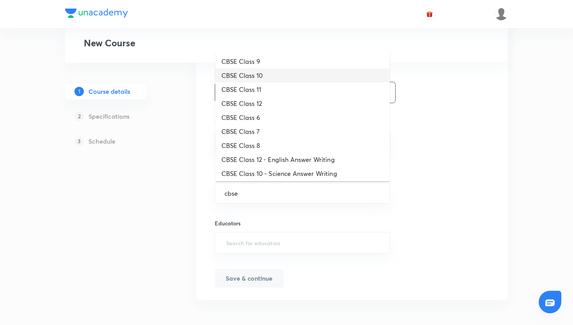
click at [273, 74] on li "CBSE Class 10" at bounding box center [302, 76] width 175 height 14
type input "CBSE Class 10"
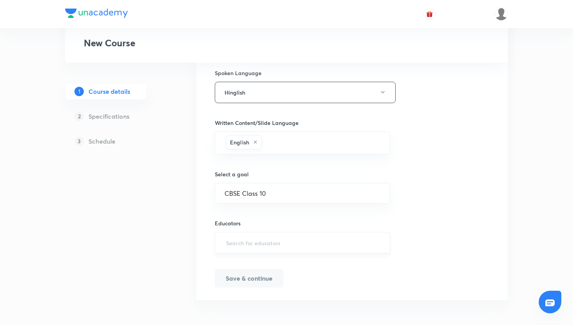
click at [243, 236] on input "text" at bounding box center [302, 243] width 156 height 14
click at [248, 238] on input "text" at bounding box center [302, 243] width 156 height 14
paste input "Abhinay Rai"
type input "Abhinay Rai"
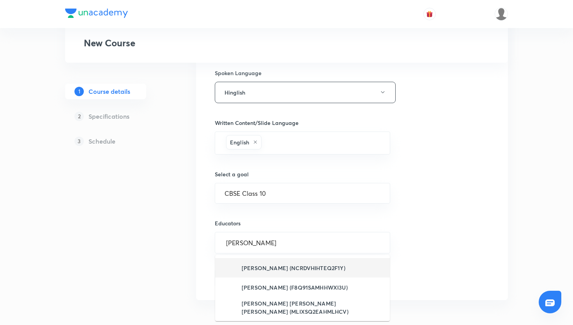
click at [323, 269] on h6 "Abhay rai (NCRDVHIHTEQ2F1Y)" at bounding box center [307, 265] width 104 height 8
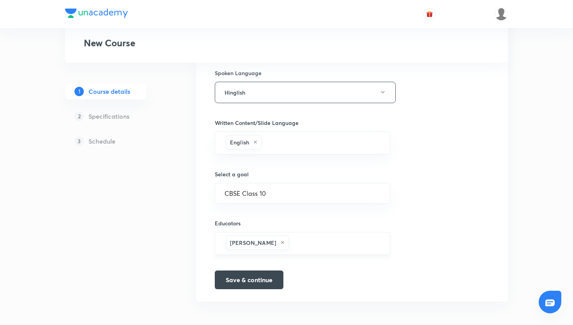
click at [281, 242] on icon at bounding box center [282, 242] width 3 height 3
click at [262, 242] on input "text" at bounding box center [302, 243] width 156 height 14
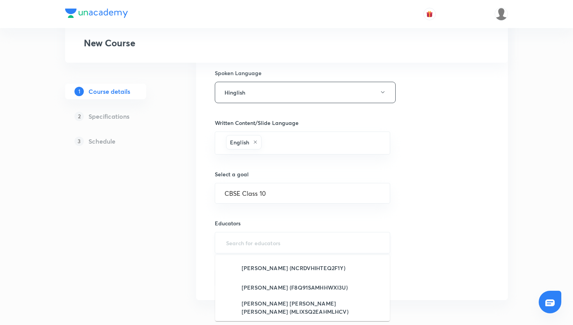
paste input "Abhinay Rai"
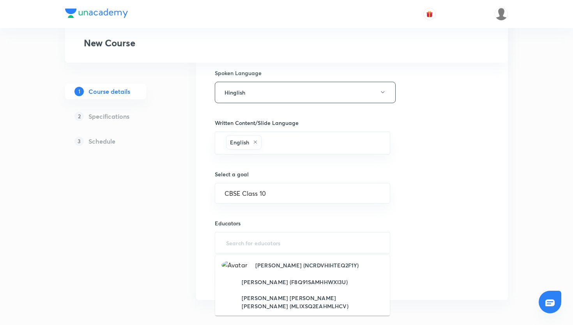
type input "Abhinay Rai"
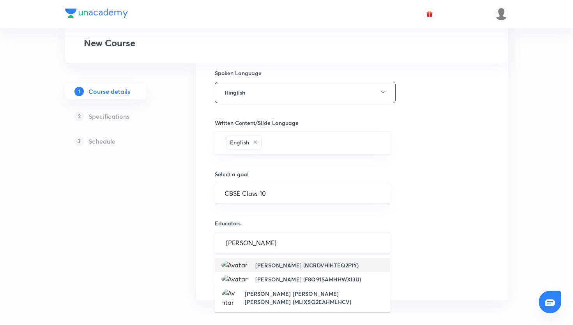
click at [268, 243] on input "Abhinay Rai" at bounding box center [302, 243] width 156 height 14
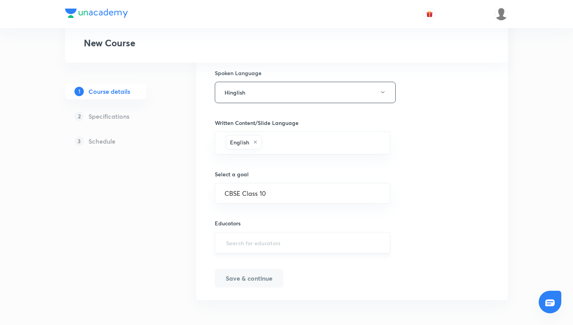
paste input "unacademy-user-C3F8V4N5ATW5"
type input "unacademy-user-C3F8V4N5ATW5"
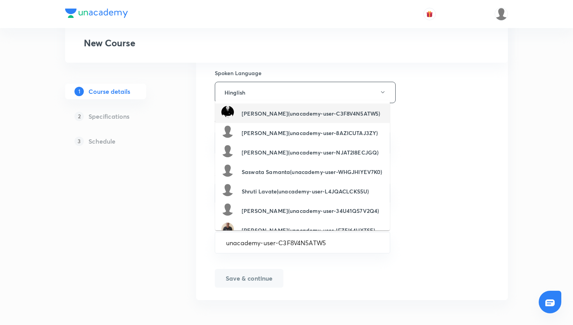
click at [311, 109] on h6 "Abhinay Kumar Rai(unacademy-user-C3F8V4N5ATW5)" at bounding box center [311, 113] width 138 height 8
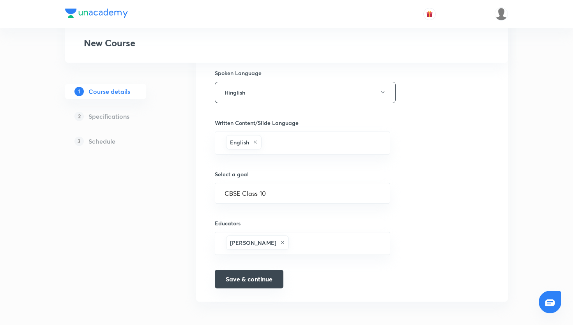
click at [221, 287] on button "Save & continue" at bounding box center [249, 279] width 69 height 19
type input "Maths"
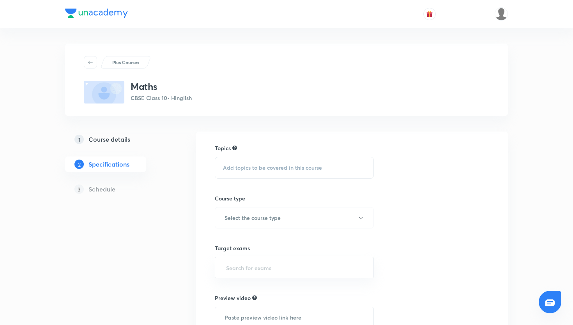
click at [266, 165] on span "Add topics to be covered in this course" at bounding box center [272, 168] width 99 height 6
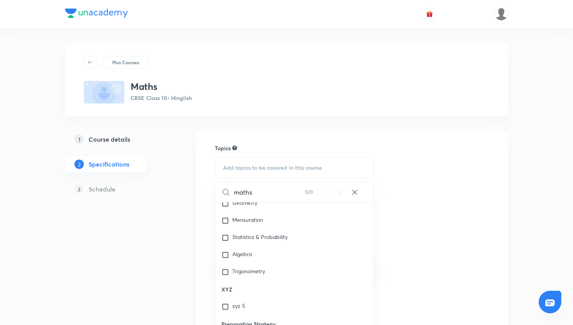
scroll to position [1266, 0]
type input "maths"
click at [273, 293] on div "Algebra" at bounding box center [294, 287] width 158 height 17
checkbox input "true"
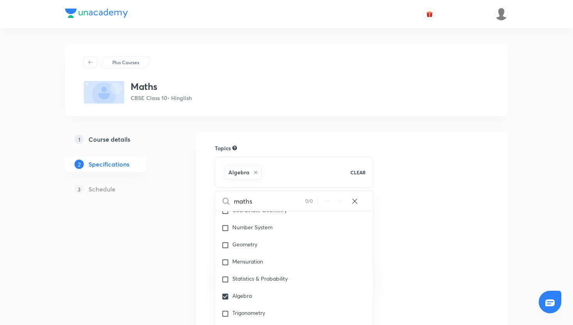
click at [432, 236] on div "Topics Algebra CLEAR maths 0 / 0 ​ English Grammar Literature Extended Reading …" at bounding box center [352, 277] width 274 height 267
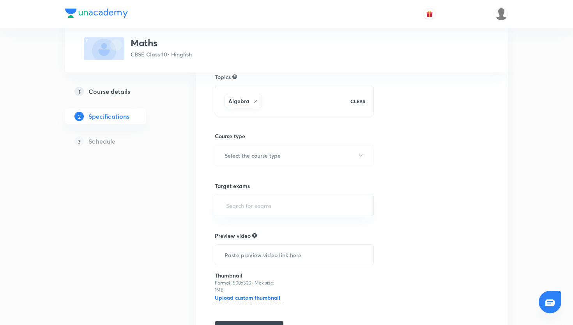
scroll to position [79, 0]
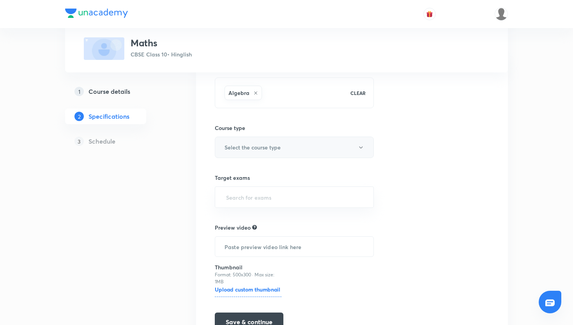
click at [301, 148] on button "Select the course type" at bounding box center [294, 147] width 159 height 21
click at [275, 178] on li "Crash Course" at bounding box center [305, 173] width 180 height 14
click at [275, 201] on input "text" at bounding box center [293, 197] width 139 height 14
type input "cbse"
click at [288, 217] on li "CBSE Class 10" at bounding box center [294, 220] width 158 height 14
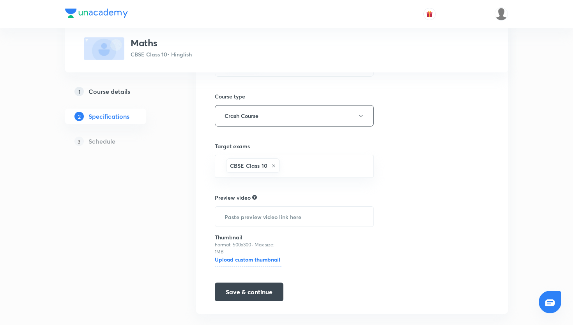
scroll to position [125, 0]
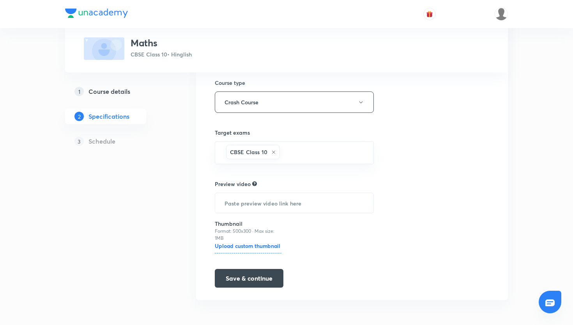
click at [266, 293] on div "Topics Algebra CLEAR Course type Crash Course Target exams CBSE Class 10 ​ Prev…" at bounding box center [352, 153] width 312 height 293
click at [266, 282] on button "Save & continue" at bounding box center [249, 277] width 69 height 19
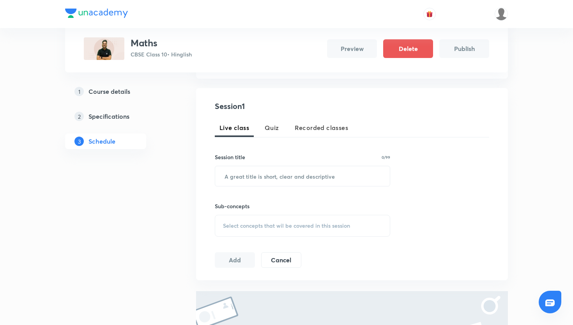
scroll to position [130, 0]
click at [281, 178] on input "text" at bounding box center [302, 177] width 175 height 20
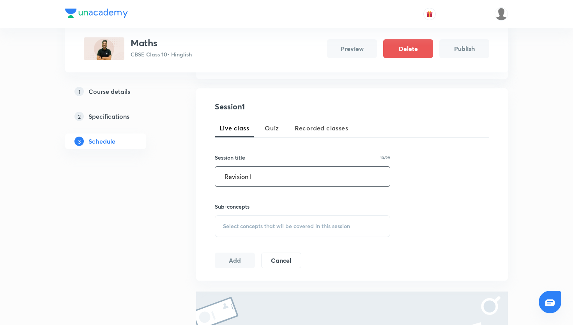
type input "Revision I"
click at [279, 222] on div "Select concepts that wil be covered in this session" at bounding box center [302, 226] width 175 height 22
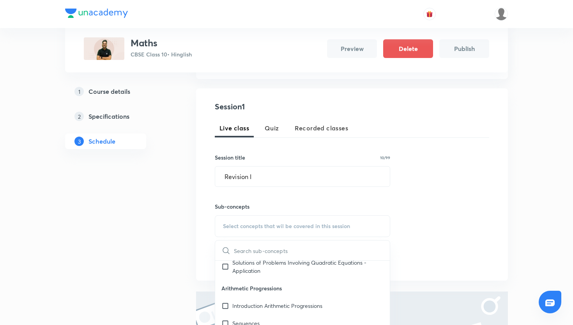
scroll to position [387, 0]
click at [267, 320] on div "Sequences" at bounding box center [302, 319] width 175 height 18
checkbox input "true"
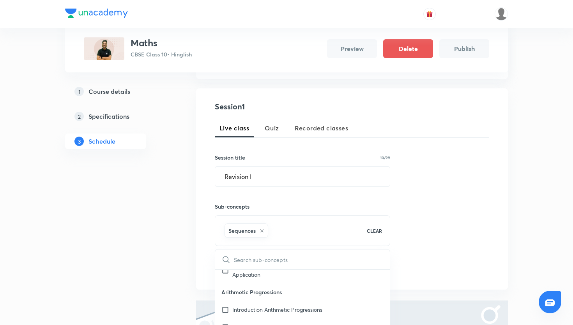
click at [439, 252] on div "Session 1 Live class Quiz Recorded classes Session title 10/99 Revision I ​ Sub…" at bounding box center [352, 189] width 274 height 176
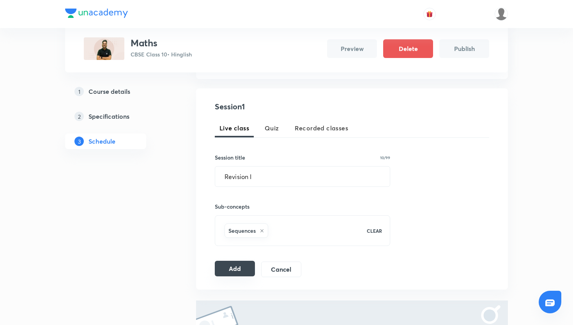
click at [250, 269] on button "Add" at bounding box center [235, 269] width 40 height 16
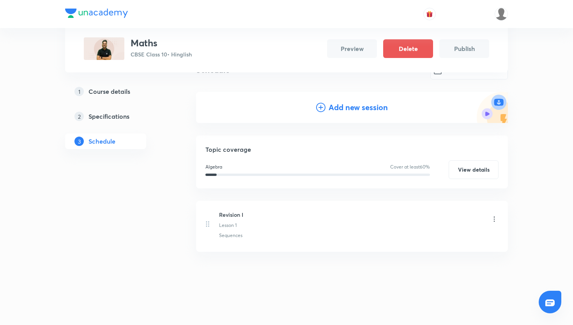
scroll to position [0, 0]
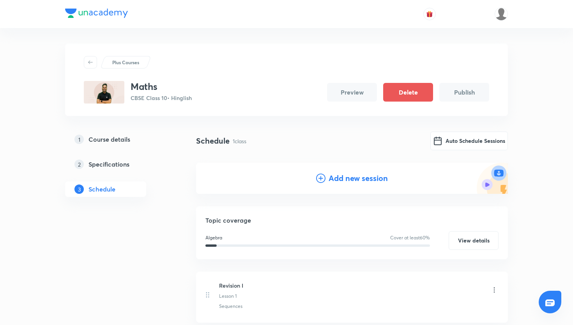
click at [364, 178] on h4 "Add new session" at bounding box center [357, 179] width 59 height 12
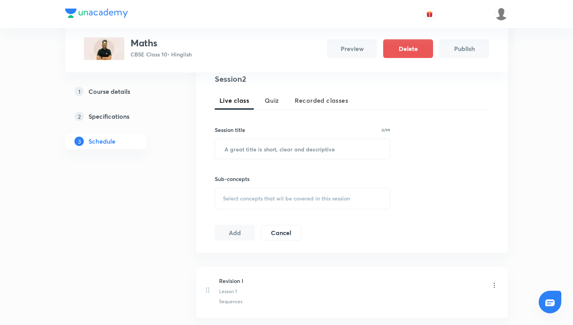
scroll to position [231, 0]
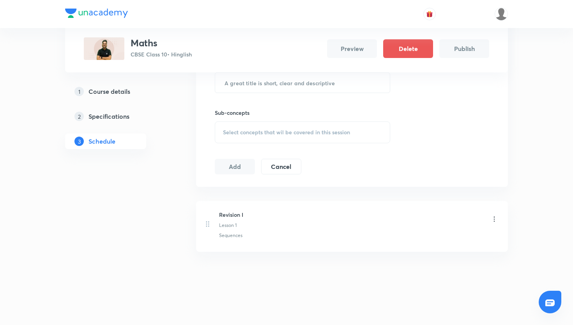
click at [493, 218] on icon at bounding box center [494, 219] width 8 height 8
click at [268, 219] on div at bounding box center [286, 162] width 573 height 325
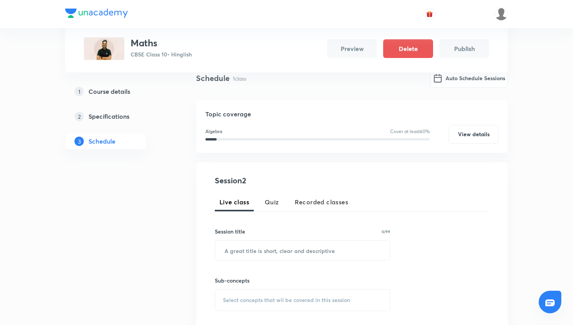
scroll to position [0, 0]
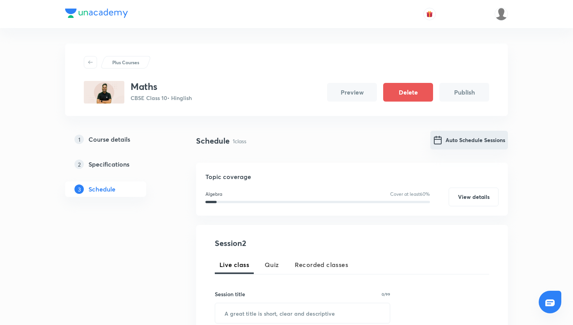
click at [475, 139] on button "Auto Schedule Sessions" at bounding box center [469, 140] width 78 height 19
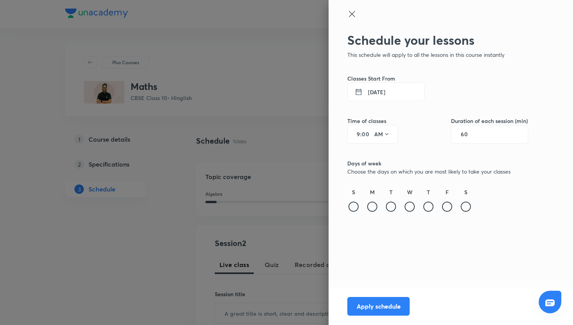
click at [356, 208] on div at bounding box center [353, 207] width 10 height 10
click at [390, 135] on button "AM" at bounding box center [382, 134] width 22 height 12
click at [384, 148] on div "PM" at bounding box center [382, 154] width 28 height 19
click at [388, 304] on button "Apply schedule" at bounding box center [378, 305] width 62 height 19
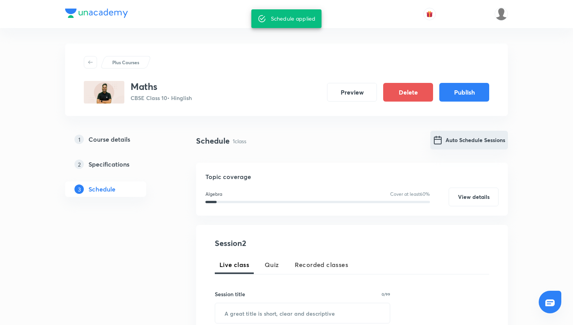
click at [478, 141] on button "Auto Schedule Sessions" at bounding box center [469, 140] width 78 height 19
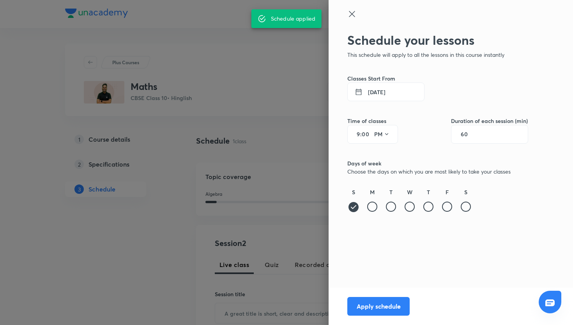
click at [371, 88] on button "[DATE]" at bounding box center [385, 92] width 77 height 19
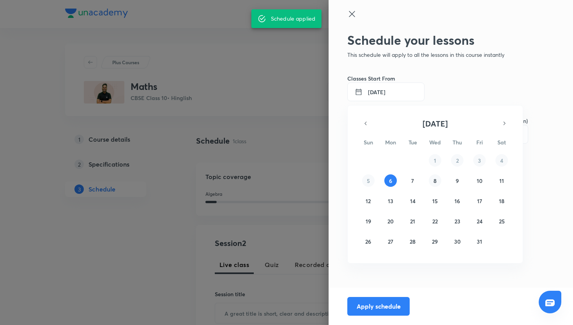
click at [434, 178] on abbr "8" at bounding box center [434, 180] width 3 height 7
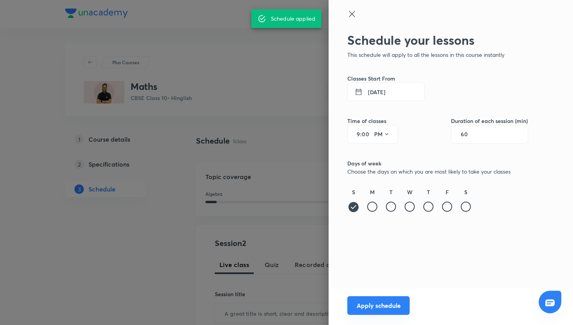
click at [393, 298] on button "Apply schedule" at bounding box center [378, 305] width 62 height 19
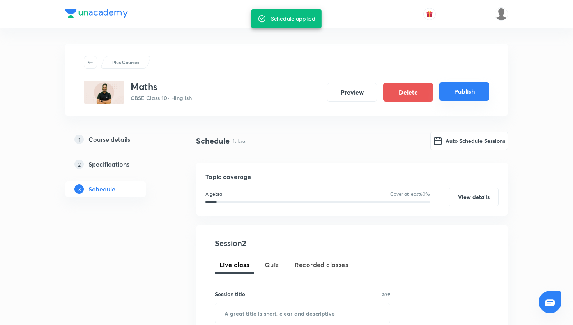
click at [461, 90] on button "Publish" at bounding box center [464, 91] width 50 height 19
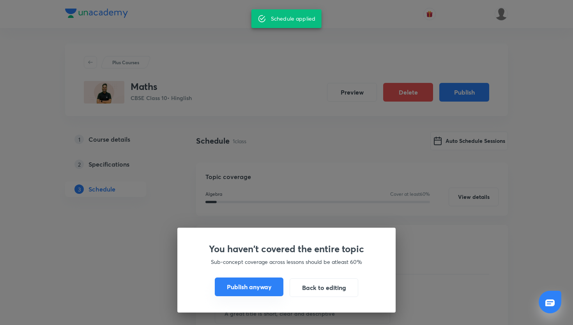
click at [246, 289] on button "Publish anyway" at bounding box center [249, 287] width 69 height 19
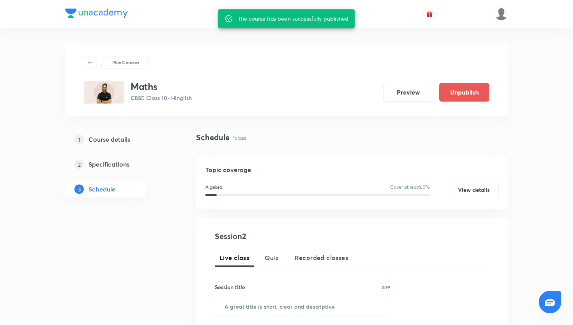
click at [251, 145] on div "Schedule 1 class" at bounding box center [352, 144] width 312 height 24
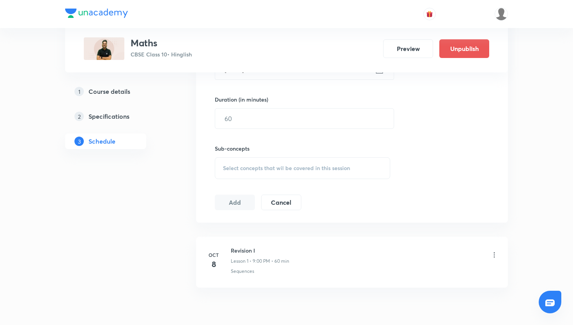
scroll to position [285, 0]
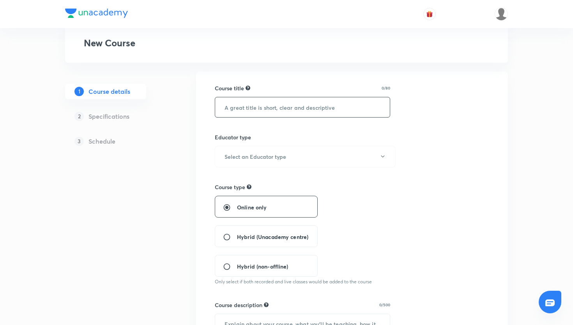
scroll to position [41, 0]
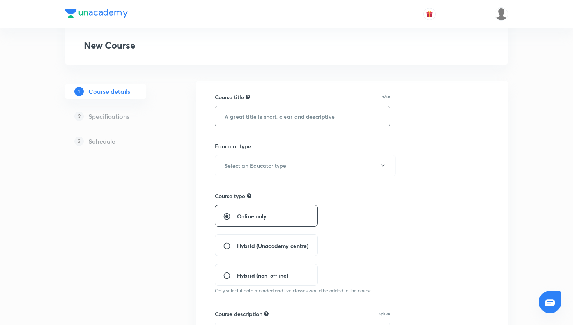
click at [300, 117] on input "text" at bounding box center [302, 116] width 175 height 20
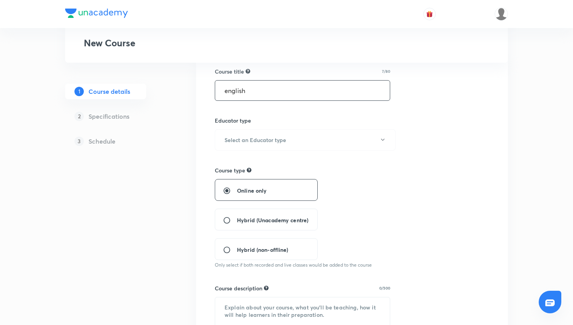
scroll to position [70, 0]
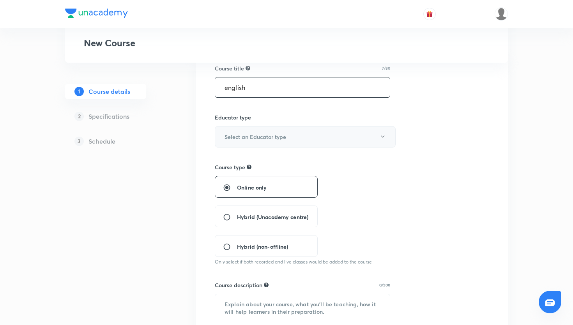
type input "english"
click at [241, 136] on h6 "Select an Educator type" at bounding box center [255, 137] width 62 height 8
click at [251, 160] on span "Unacademy educator" at bounding box center [305, 162] width 171 height 8
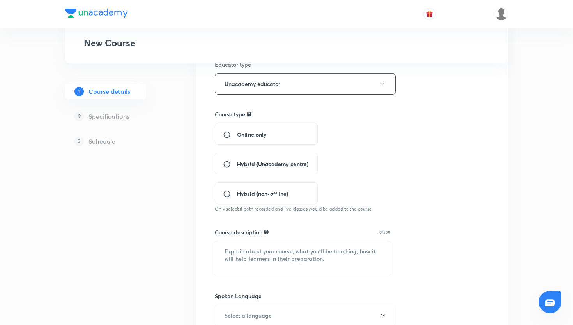
click at [234, 139] on div "Online only" at bounding box center [266, 134] width 103 height 22
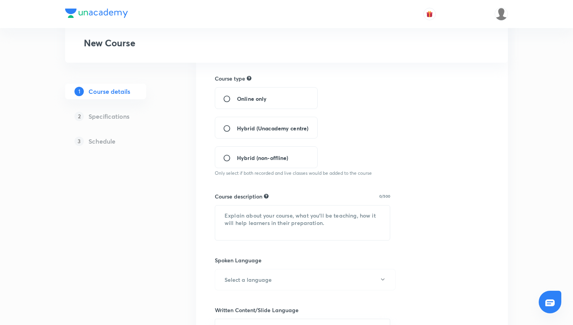
scroll to position [149, 0]
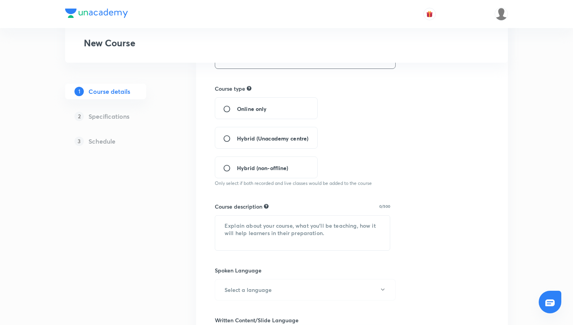
click at [226, 109] on input "Online only" at bounding box center [230, 109] width 14 height 8
radio input "true"
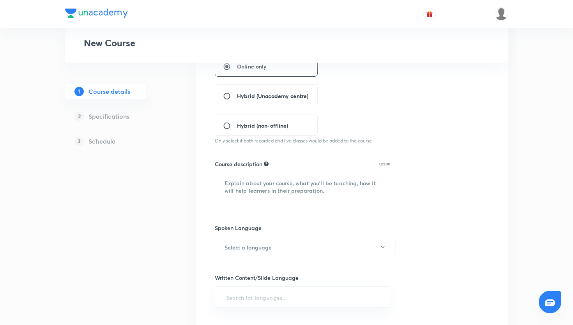
scroll to position [205, 0]
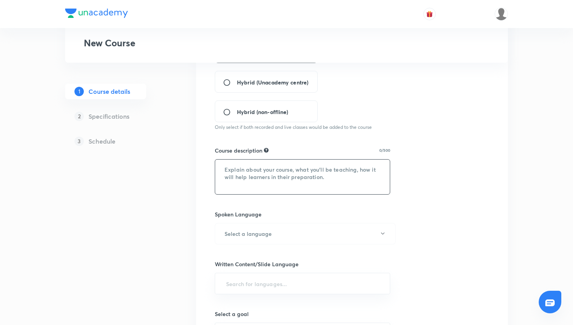
click at [323, 176] on textarea at bounding box center [302, 177] width 175 height 35
paste textarea "This session will focus on revising all major lessons, poems, and grammar topic…"
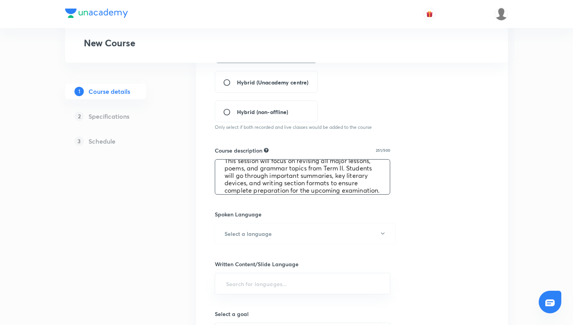
scroll to position [224, 0]
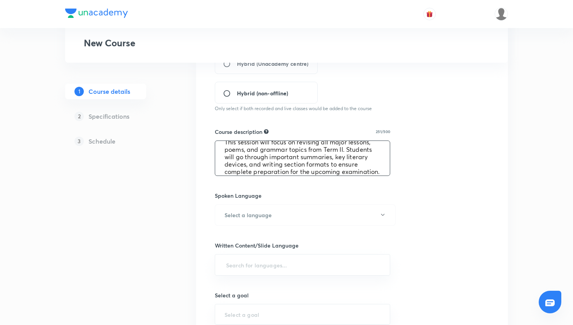
type textarea "This session will focus on revising all major lessons, poems, and grammar topic…"
click at [316, 215] on button "Select a language" at bounding box center [305, 215] width 181 height 21
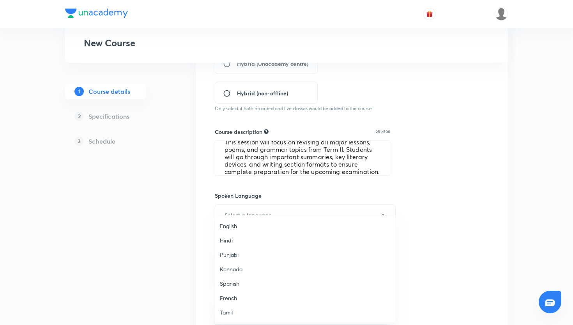
click at [267, 220] on li "English" at bounding box center [305, 226] width 180 height 14
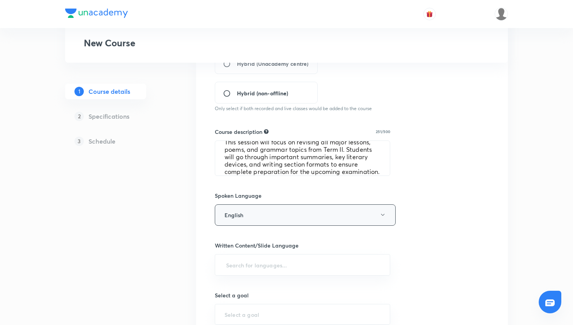
click at [254, 220] on button "English" at bounding box center [305, 215] width 181 height 21
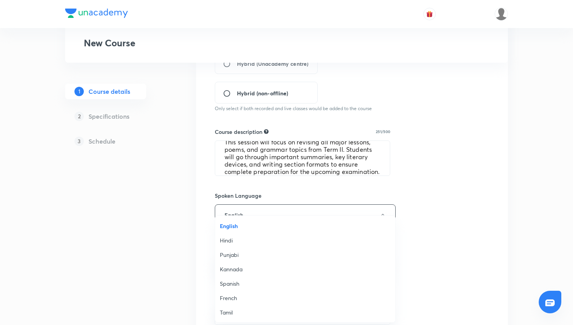
scroll to position [231, 0]
click at [242, 310] on span "Hinglish" at bounding box center [305, 312] width 171 height 8
click at [231, 275] on div "​" at bounding box center [302, 264] width 175 height 21
click at [245, 266] on input "text" at bounding box center [302, 265] width 156 height 14
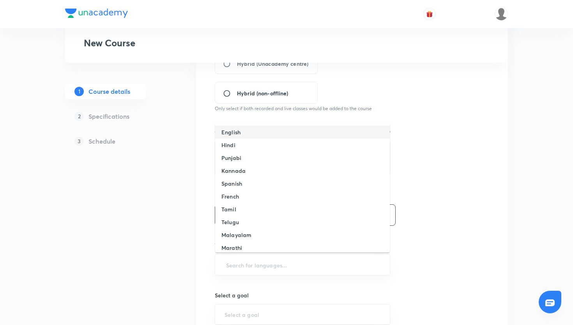
click at [256, 135] on li "English" at bounding box center [302, 132] width 175 height 13
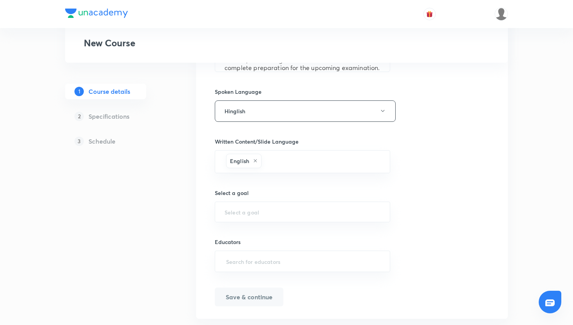
scroll to position [346, 0]
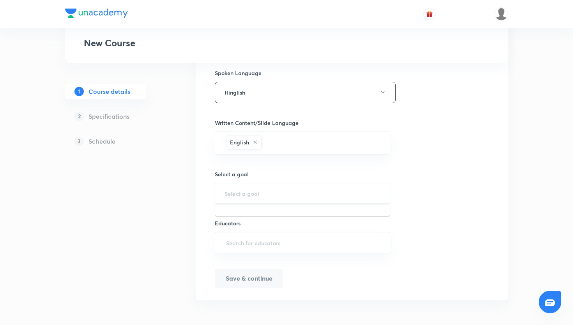
click at [229, 192] on input "text" at bounding box center [302, 193] width 156 height 7
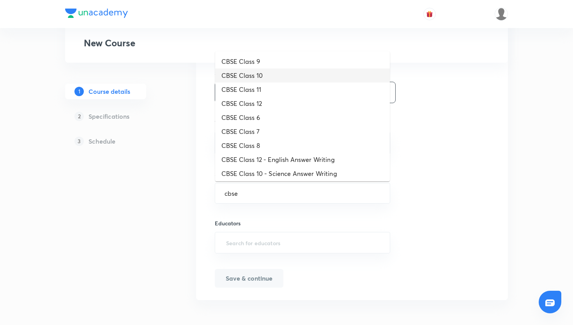
click at [291, 71] on li "CBSE Class 10" at bounding box center [302, 76] width 175 height 14
type input "CBSE Class 10"
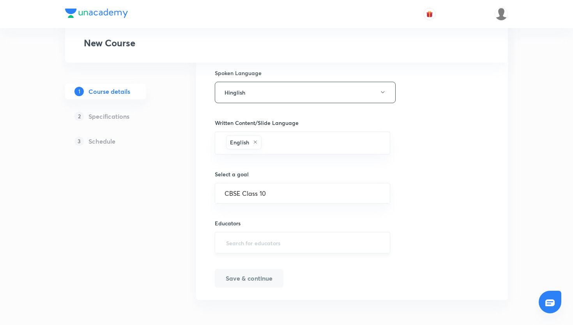
click at [243, 238] on input "text" at bounding box center [302, 243] width 156 height 14
paste input "JuhiSingh001"
type input "JuhiSingh001"
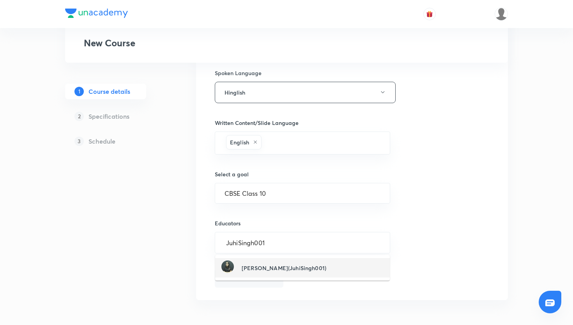
click at [257, 265] on h6 "[PERSON_NAME](JuhiSingh001)" at bounding box center [284, 268] width 85 height 8
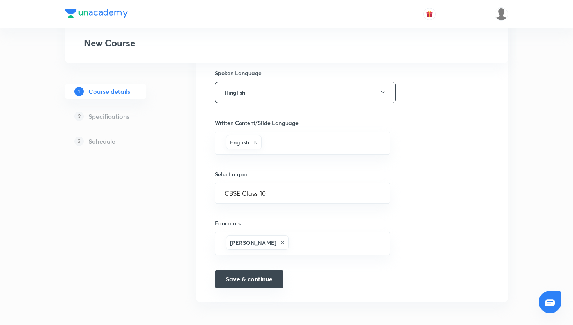
click at [252, 274] on button "Save & continue" at bounding box center [249, 279] width 69 height 19
type input "English"
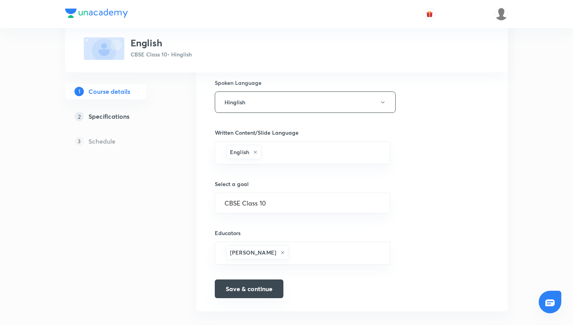
scroll to position [356, 0]
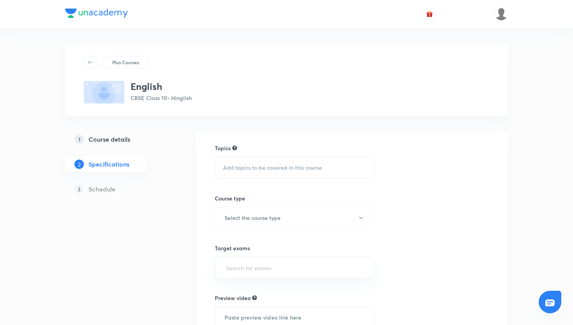
click at [274, 179] on div "Topics Add topics to be covered in this course Course type Select the course ty…" at bounding box center [294, 273] width 159 height 258
click at [274, 176] on div "Add topics to be covered in this course" at bounding box center [294, 168] width 159 height 22
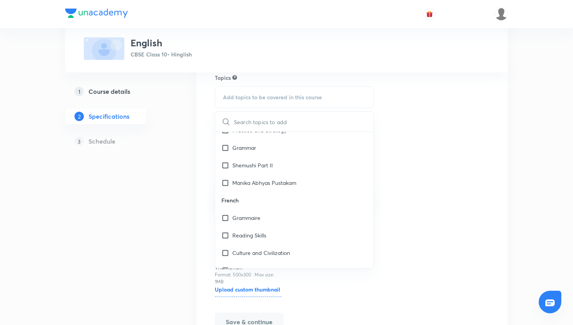
scroll to position [809, 0]
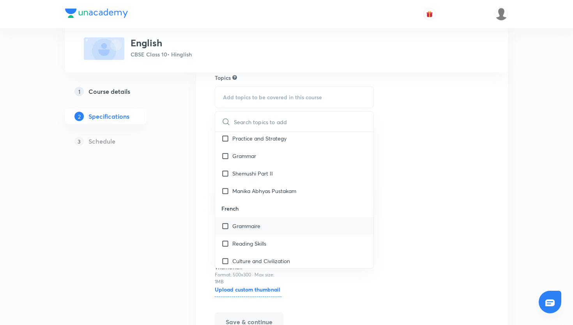
click at [255, 222] on p "Grammaire" at bounding box center [246, 226] width 28 height 8
checkbox input "true"
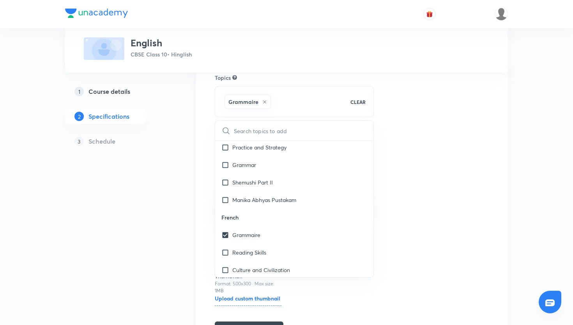
click at [171, 201] on div "1 Course details 2 Specifications 3 Schedule" at bounding box center [118, 212] width 106 height 303
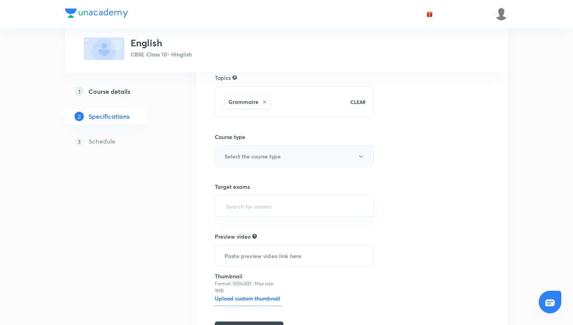
click at [270, 159] on h6 "Select the course type" at bounding box center [252, 156] width 56 height 8
click at [257, 194] on span "Theory Course" at bounding box center [305, 196] width 171 height 8
click at [235, 208] on input "text" at bounding box center [293, 206] width 139 height 14
type input "cbse"
click at [251, 222] on li "CBSE Class 10" at bounding box center [294, 229] width 158 height 14
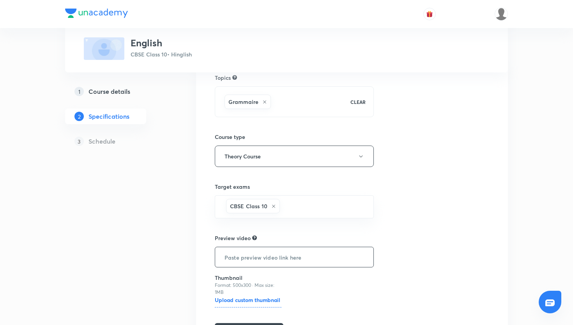
scroll to position [125, 0]
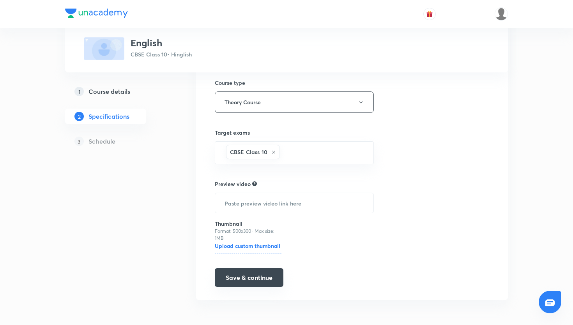
click at [247, 275] on button "Save & continue" at bounding box center [249, 277] width 69 height 19
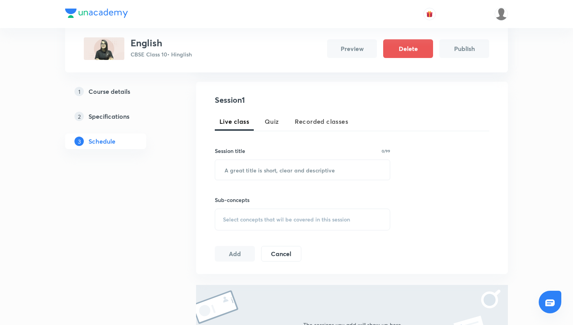
scroll to position [137, 0]
click at [239, 168] on input "text" at bounding box center [302, 170] width 175 height 20
type input "Revision I"
click at [258, 226] on div "Select concepts that wil be covered in this session" at bounding box center [302, 219] width 175 height 22
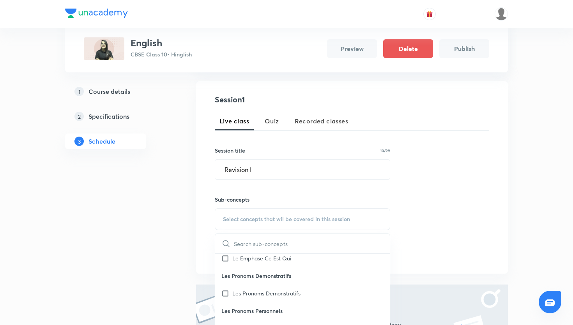
scroll to position [635, 0]
click at [283, 280] on div "La Forme Nominale" at bounding box center [302, 277] width 175 height 18
checkbox input "true"
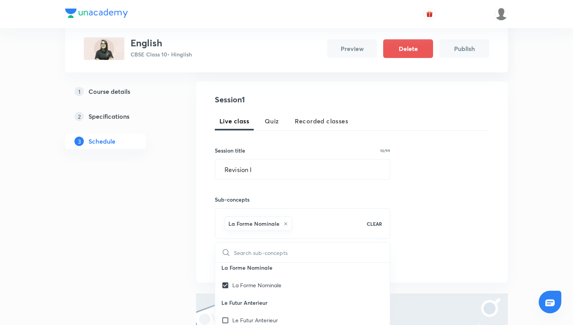
click at [446, 199] on div "Session 1 Live class Quiz Recorded classes Session title 10/99 Revision I ​ Sub…" at bounding box center [352, 182] width 274 height 176
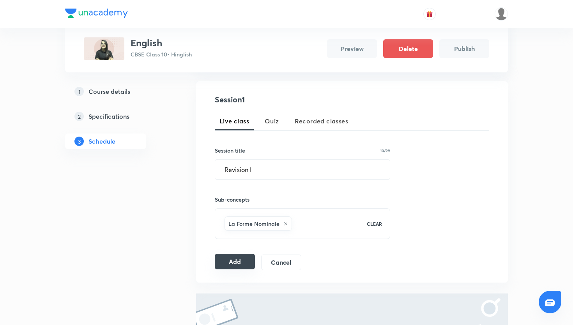
click at [230, 258] on button "Add" at bounding box center [235, 262] width 40 height 16
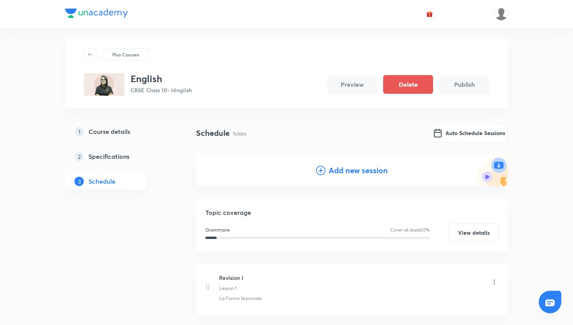
scroll to position [0, 0]
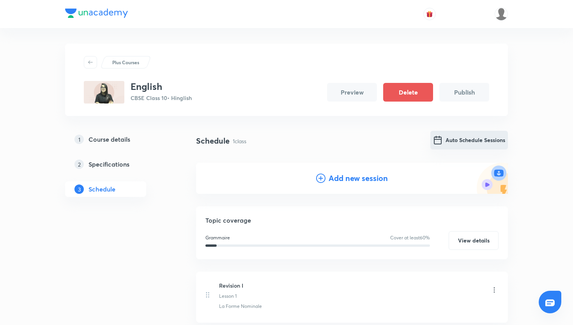
click at [464, 136] on button "Auto Schedule Sessions" at bounding box center [469, 140] width 78 height 19
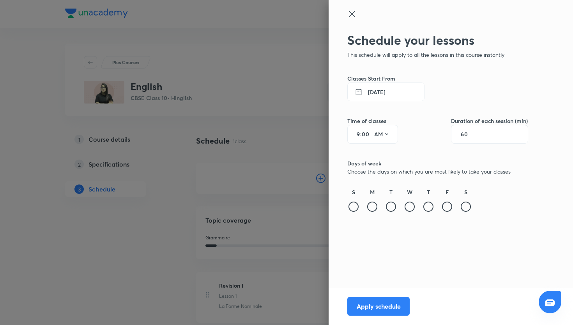
click at [396, 95] on button "[DATE]" at bounding box center [385, 92] width 77 height 19
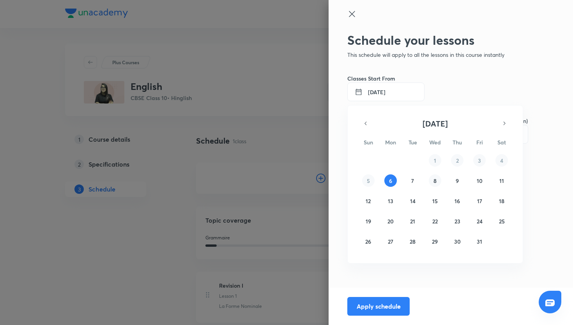
click at [430, 184] on button "8" at bounding box center [435, 181] width 12 height 12
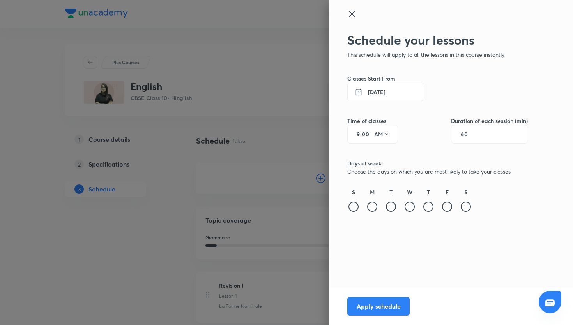
click at [355, 209] on div at bounding box center [353, 207] width 10 height 10
click at [392, 303] on button "Apply schedule" at bounding box center [378, 305] width 62 height 19
click at [383, 138] on icon at bounding box center [386, 134] width 6 height 6
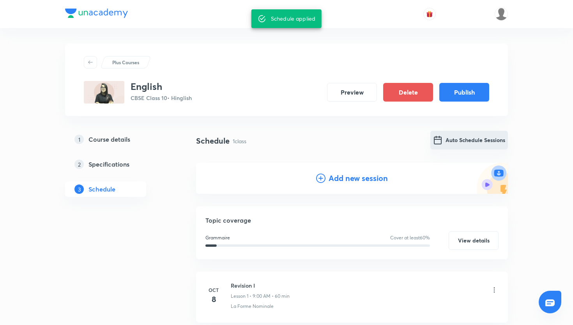
click at [458, 141] on button "Auto Schedule Sessions" at bounding box center [469, 140] width 78 height 19
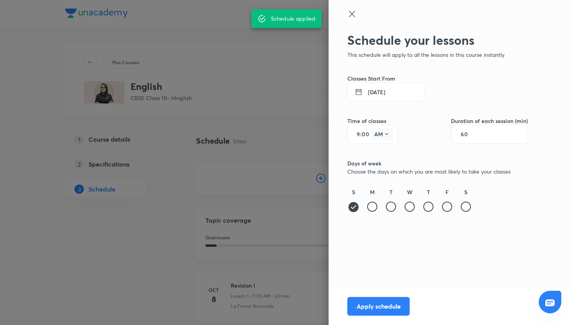
click at [374, 132] on button "AM" at bounding box center [382, 134] width 22 height 12
click at [365, 136] on div at bounding box center [286, 162] width 573 height 325
click at [362, 135] on input "00" at bounding box center [366, 134] width 9 height 6
click at [359, 135] on input "9" at bounding box center [355, 134] width 9 height 6
type input "7"
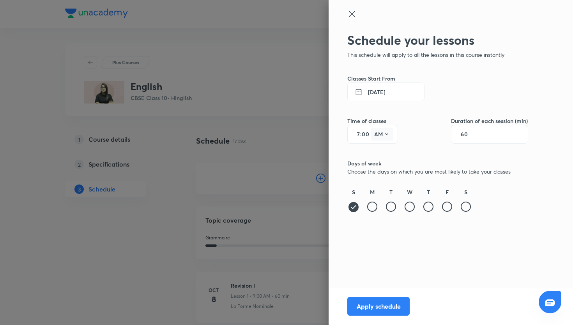
click at [380, 136] on button "AM" at bounding box center [382, 134] width 22 height 12
click at [383, 159] on div "PM" at bounding box center [382, 154] width 28 height 19
click at [378, 307] on button "Apply schedule" at bounding box center [378, 305] width 62 height 19
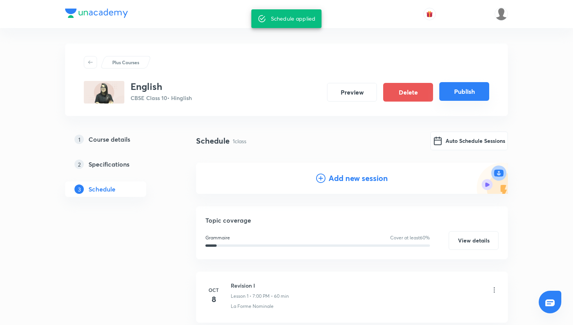
click at [471, 86] on button "Publish" at bounding box center [464, 91] width 50 height 19
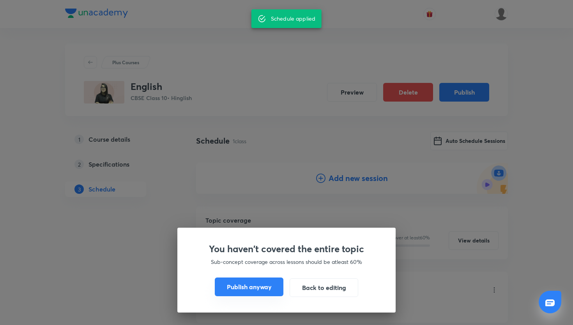
click at [267, 289] on button "Publish anyway" at bounding box center [249, 287] width 69 height 19
